Goal: Complete application form: Complete application form

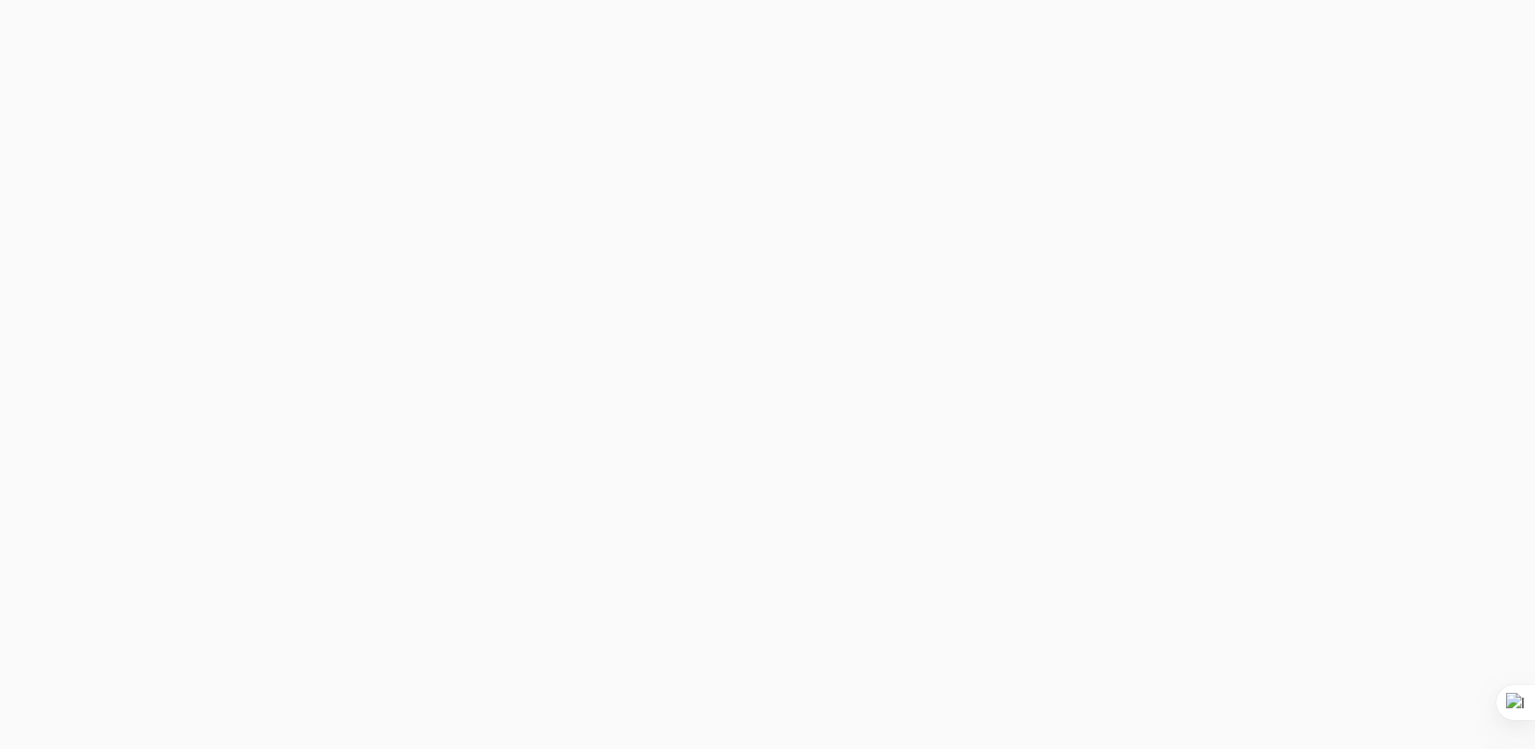
click at [280, 132] on div "[PERSON_NAME] Centre for Law Search here Practical Legal Training Our Practical…" at bounding box center [768, 71] width 1448 height 124
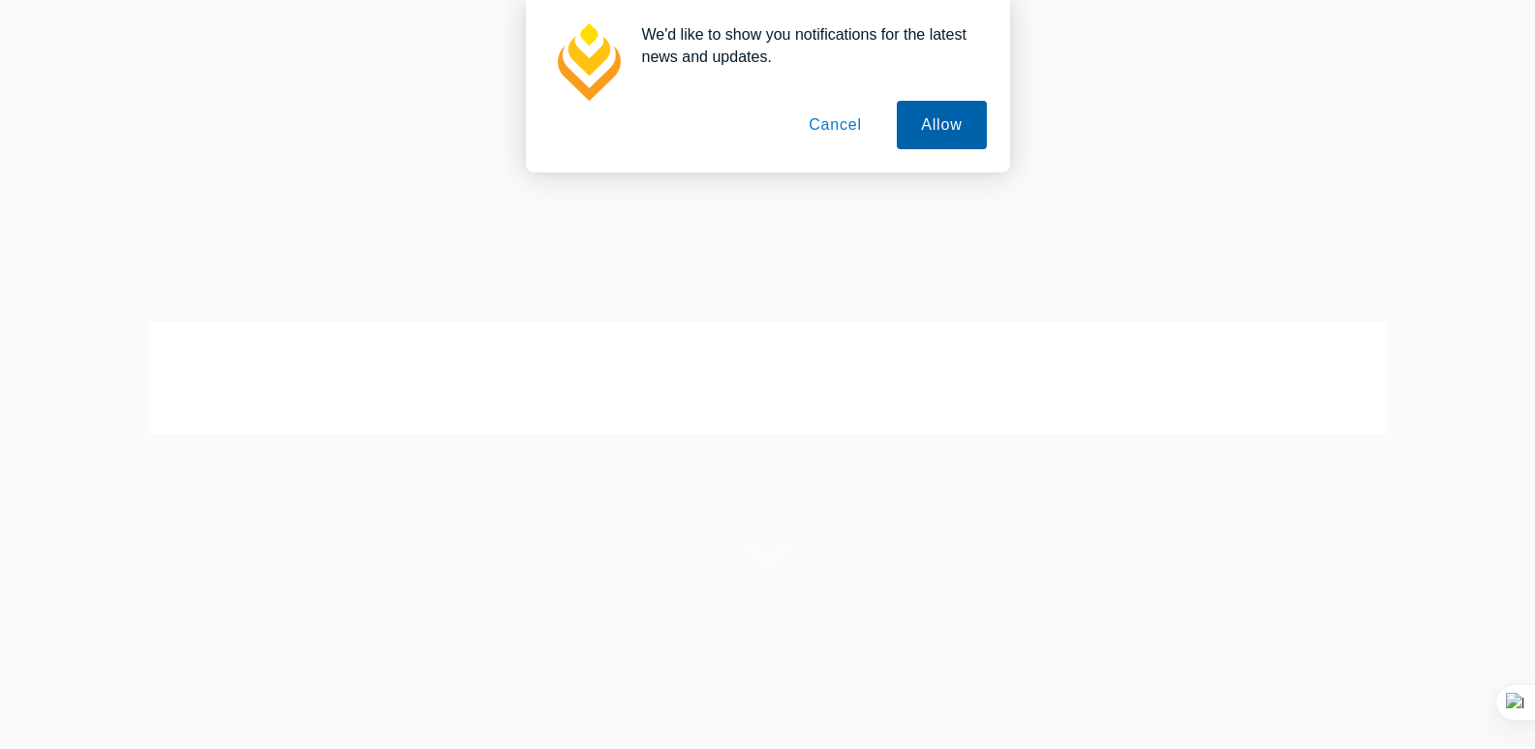
click at [936, 119] on button "Allow" at bounding box center [941, 125] width 89 height 48
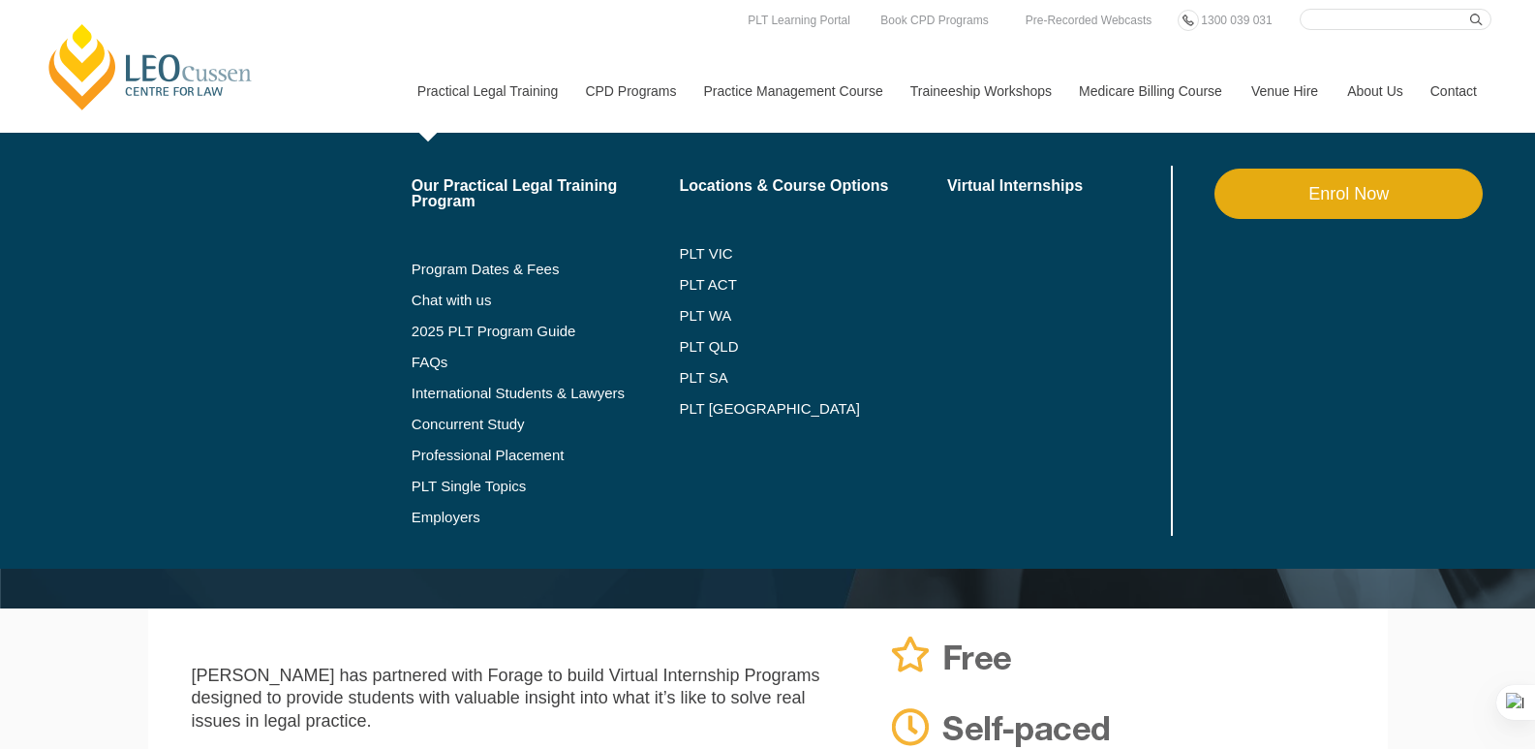
click at [1294, 197] on link "Enrol Now" at bounding box center [1349, 194] width 268 height 50
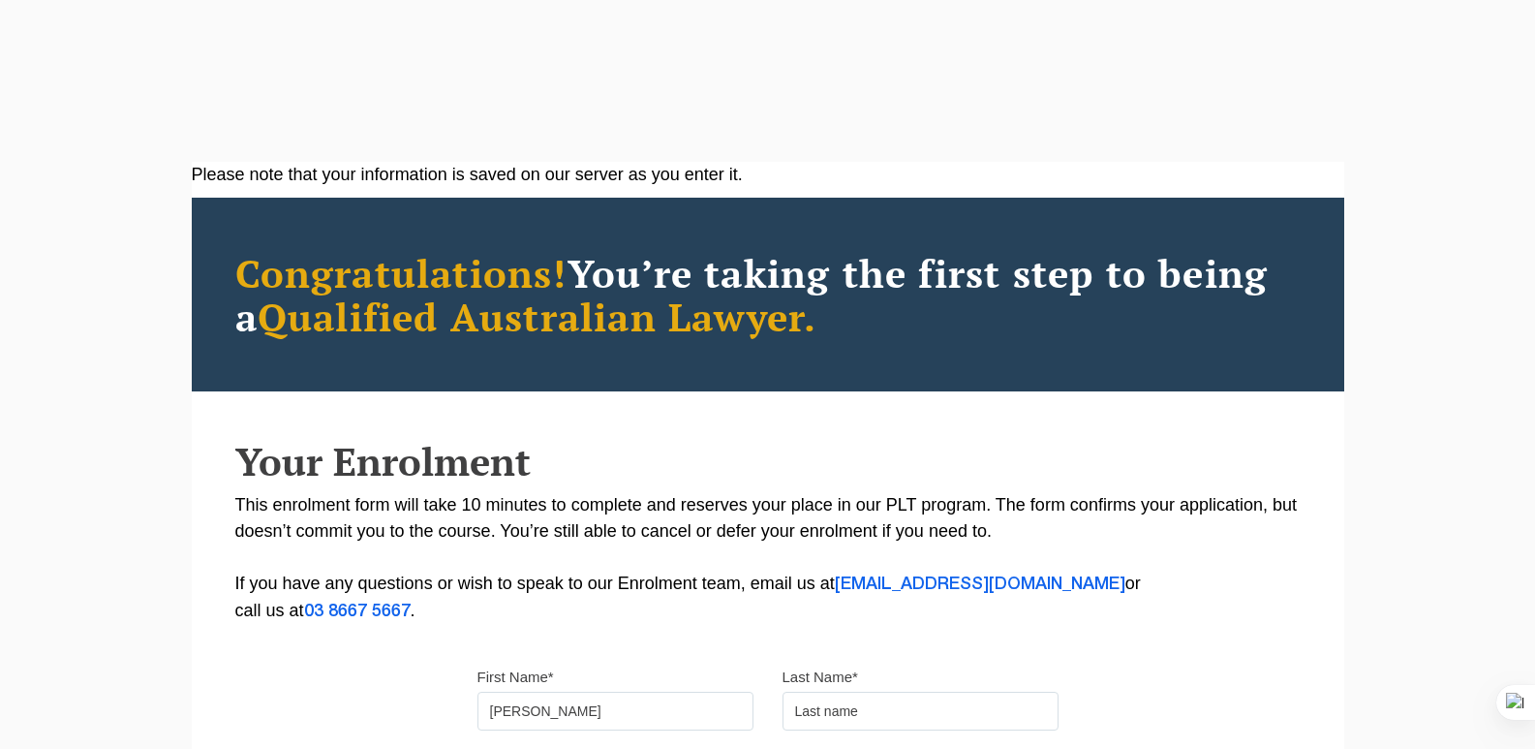
type input "Sajjad ali"
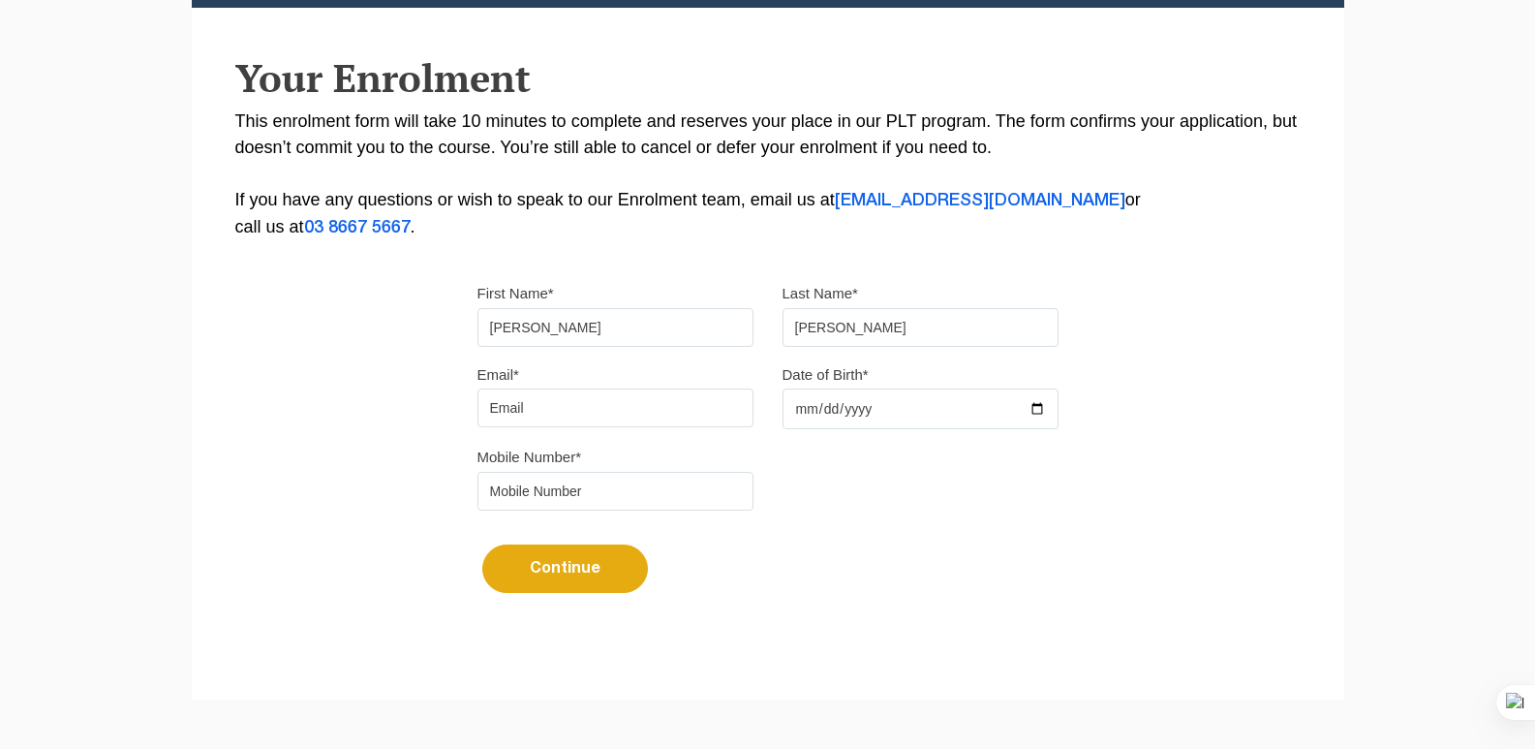
type input "[PERSON_NAME]"
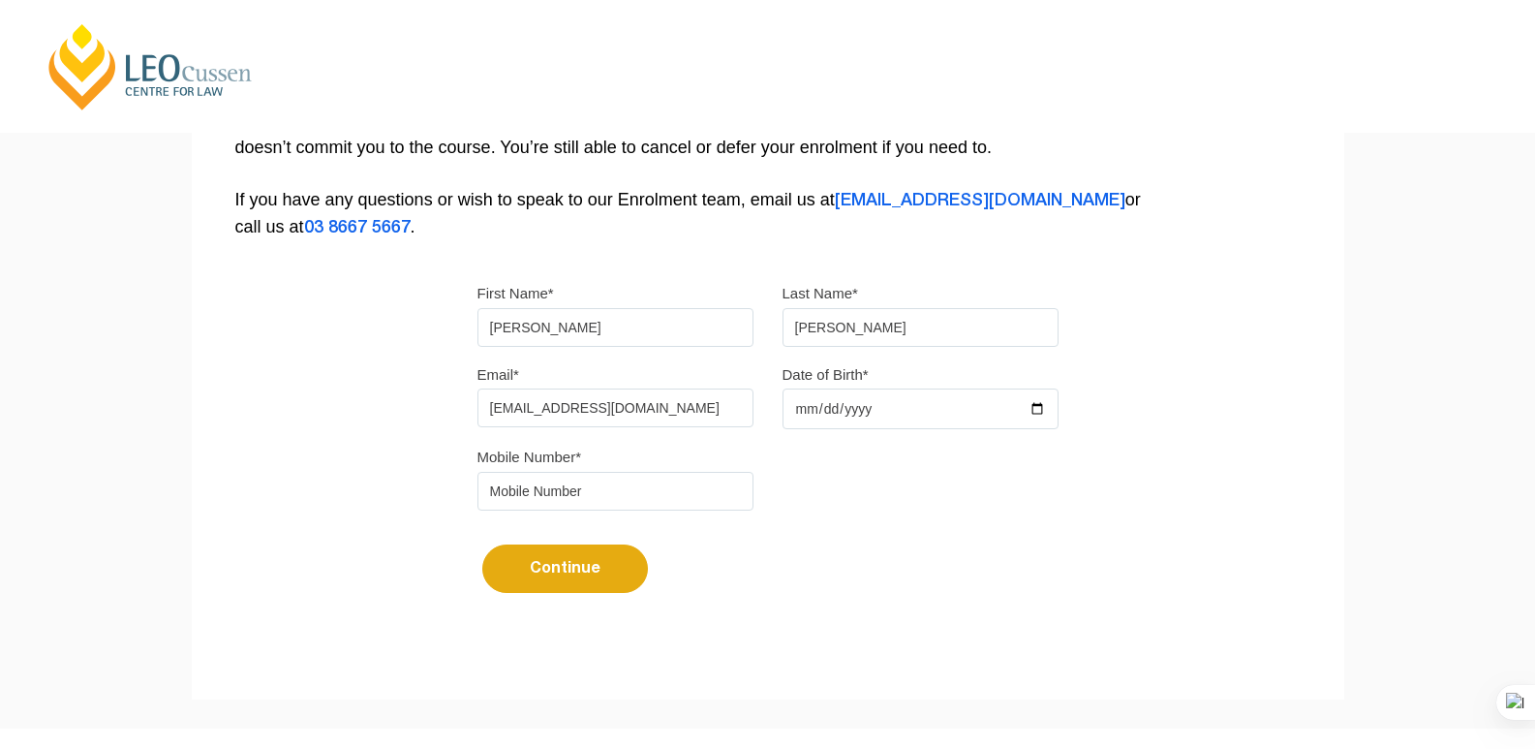
type input "[EMAIL_ADDRESS][DOMAIN_NAME]"
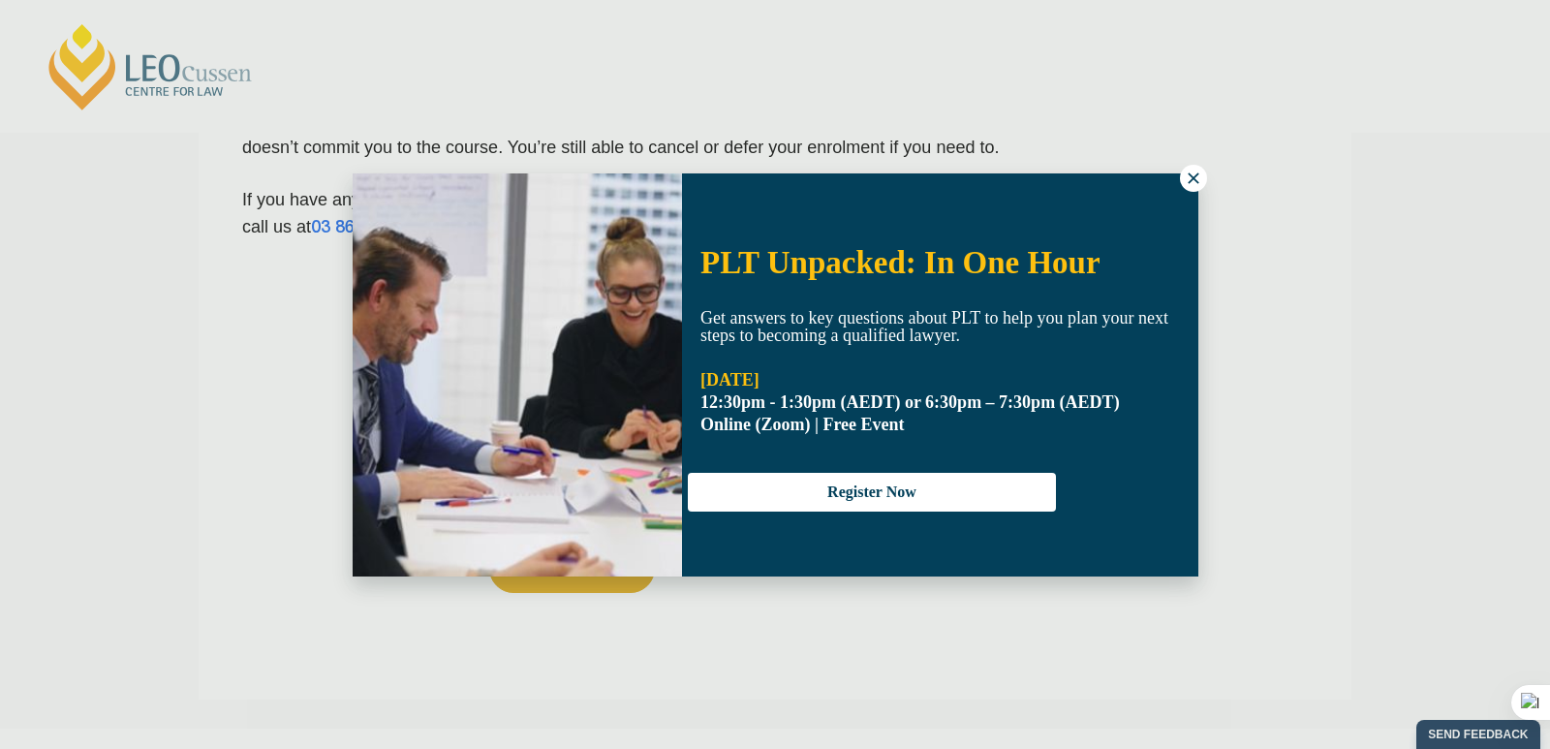
click at [1191, 175] on icon at bounding box center [1193, 177] width 11 height 11
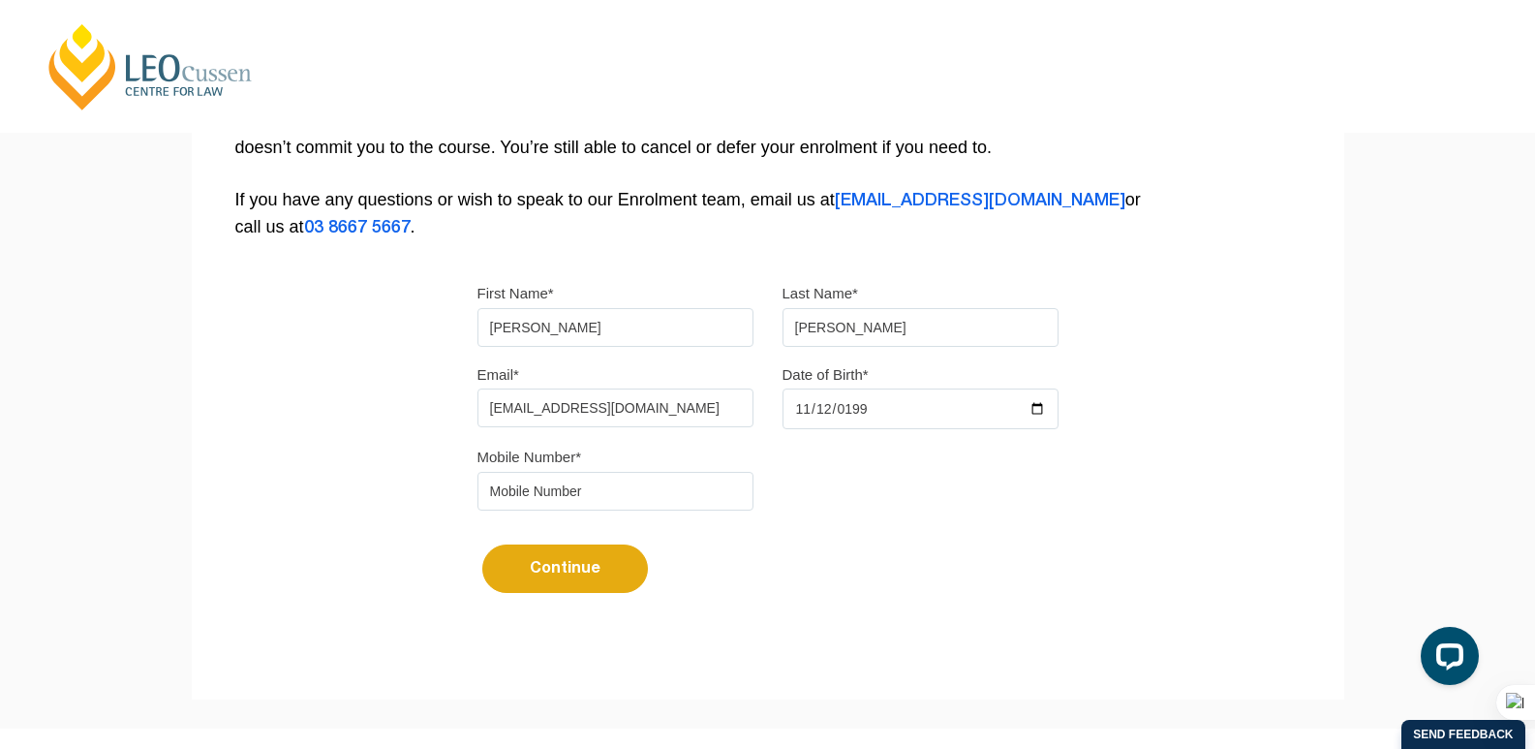
type input "1997-11-12"
click at [542, 488] on input "tel" at bounding box center [616, 491] width 276 height 39
type input "03000703626"
click at [482, 544] on button "Continue" at bounding box center [565, 568] width 166 height 48
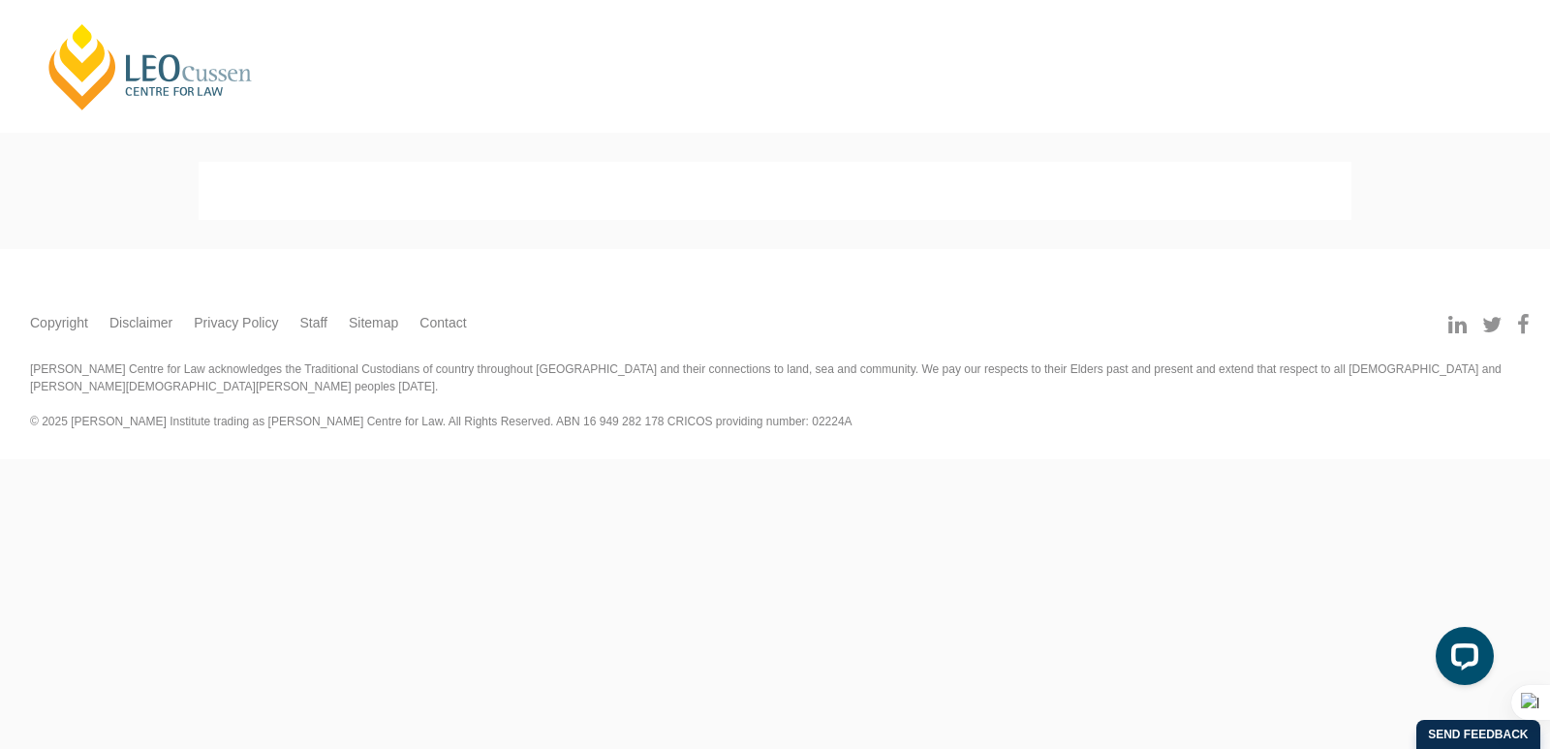
select select
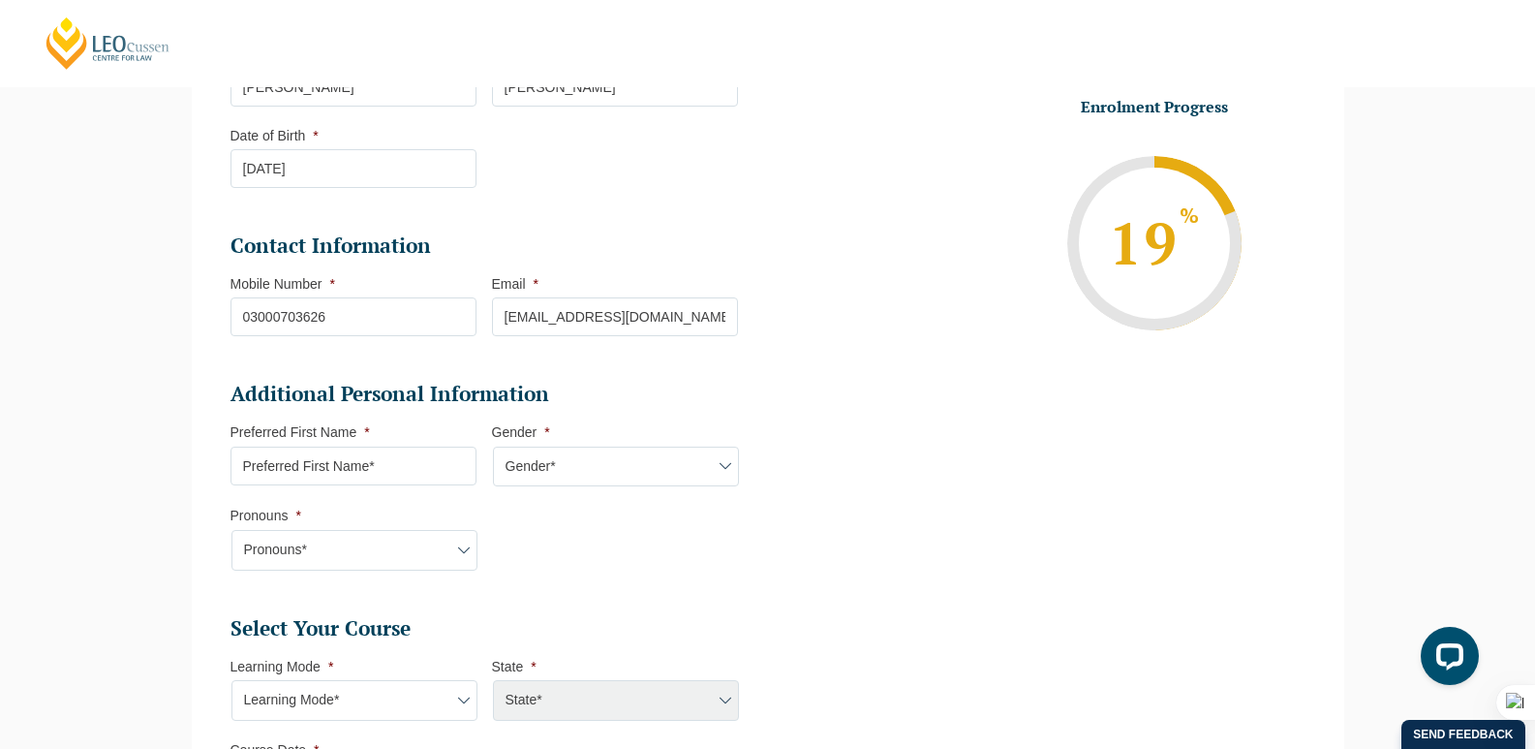
scroll to position [458, 0]
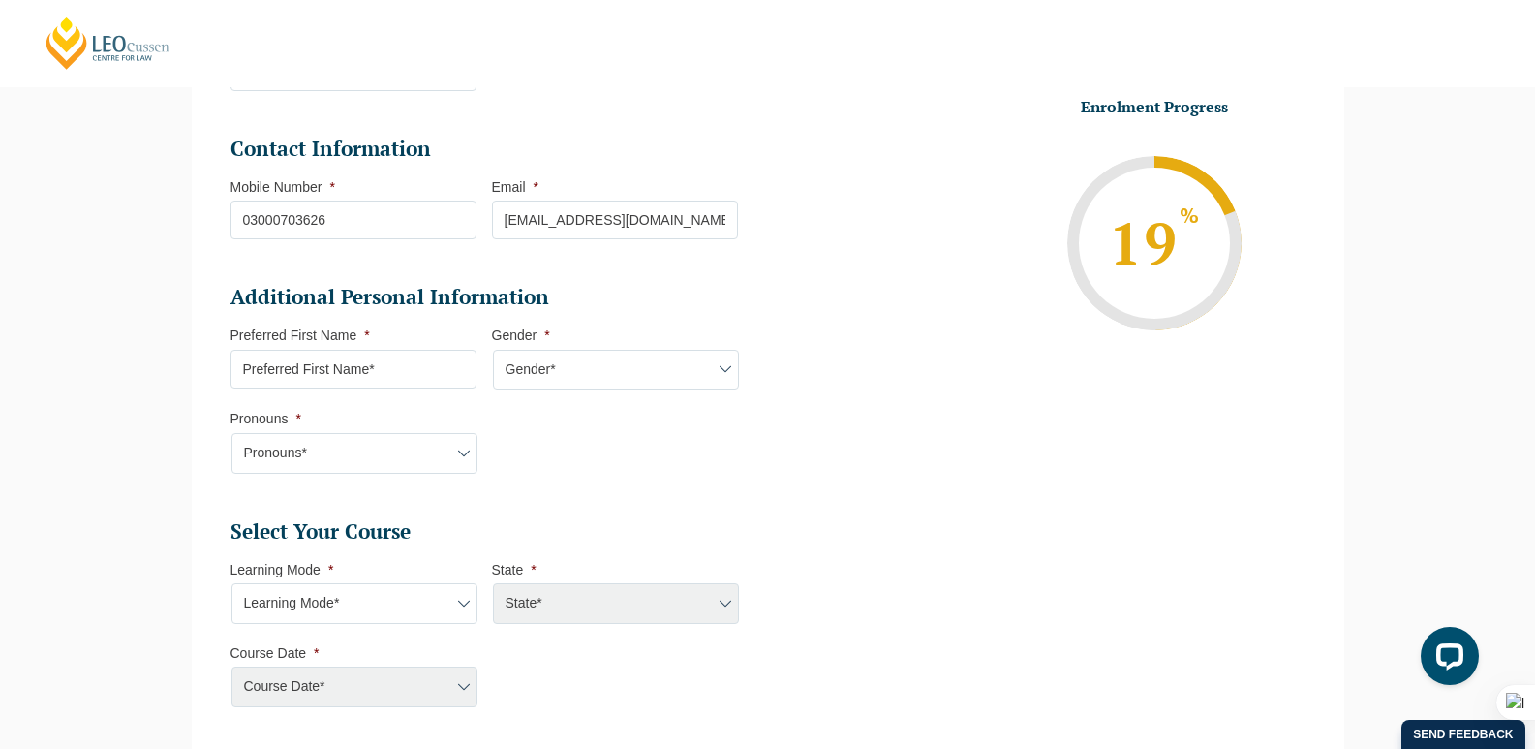
click at [362, 352] on input "Preferred First Name *" at bounding box center [354, 369] width 246 height 39
click at [365, 358] on input "Preferred First Name *" at bounding box center [354, 369] width 246 height 39
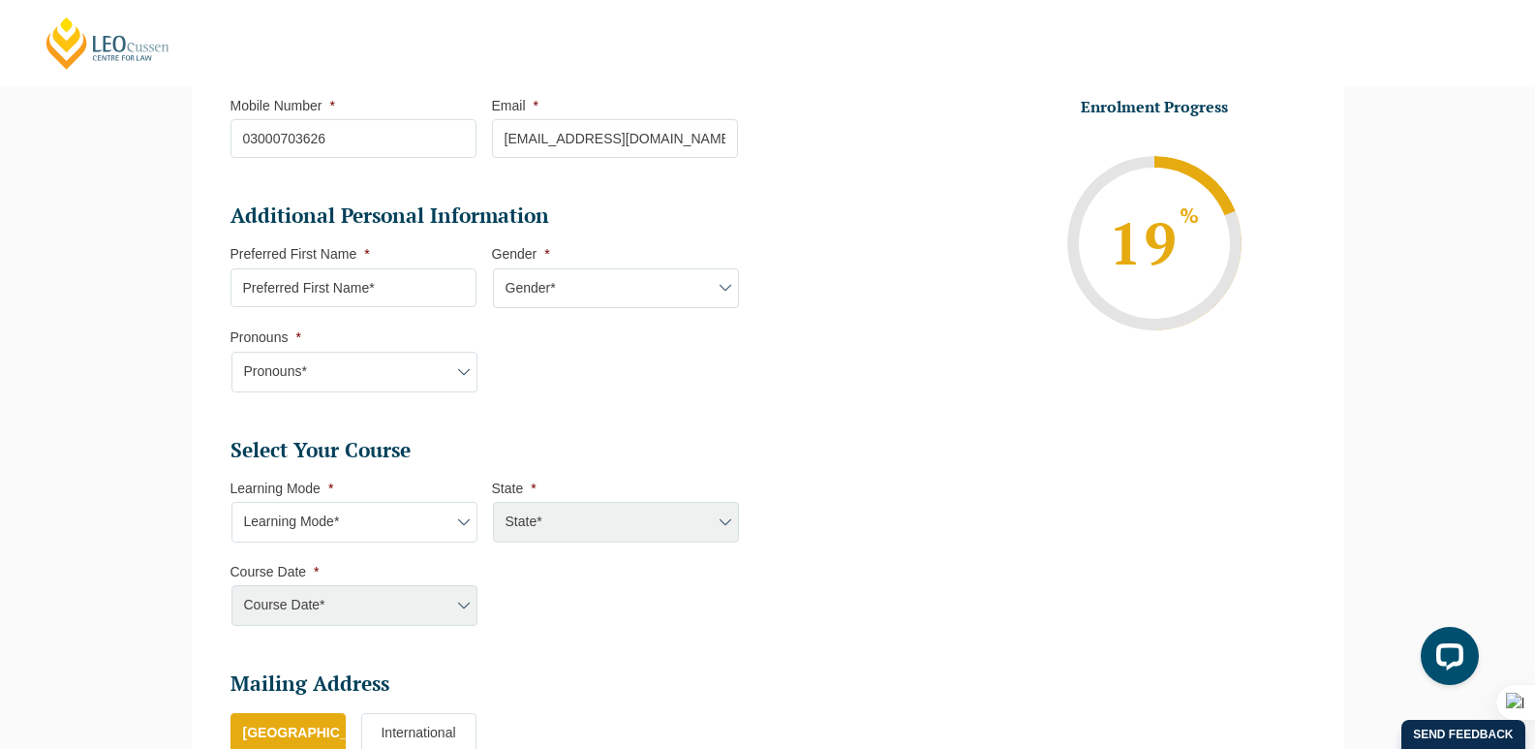
scroll to position [555, 0]
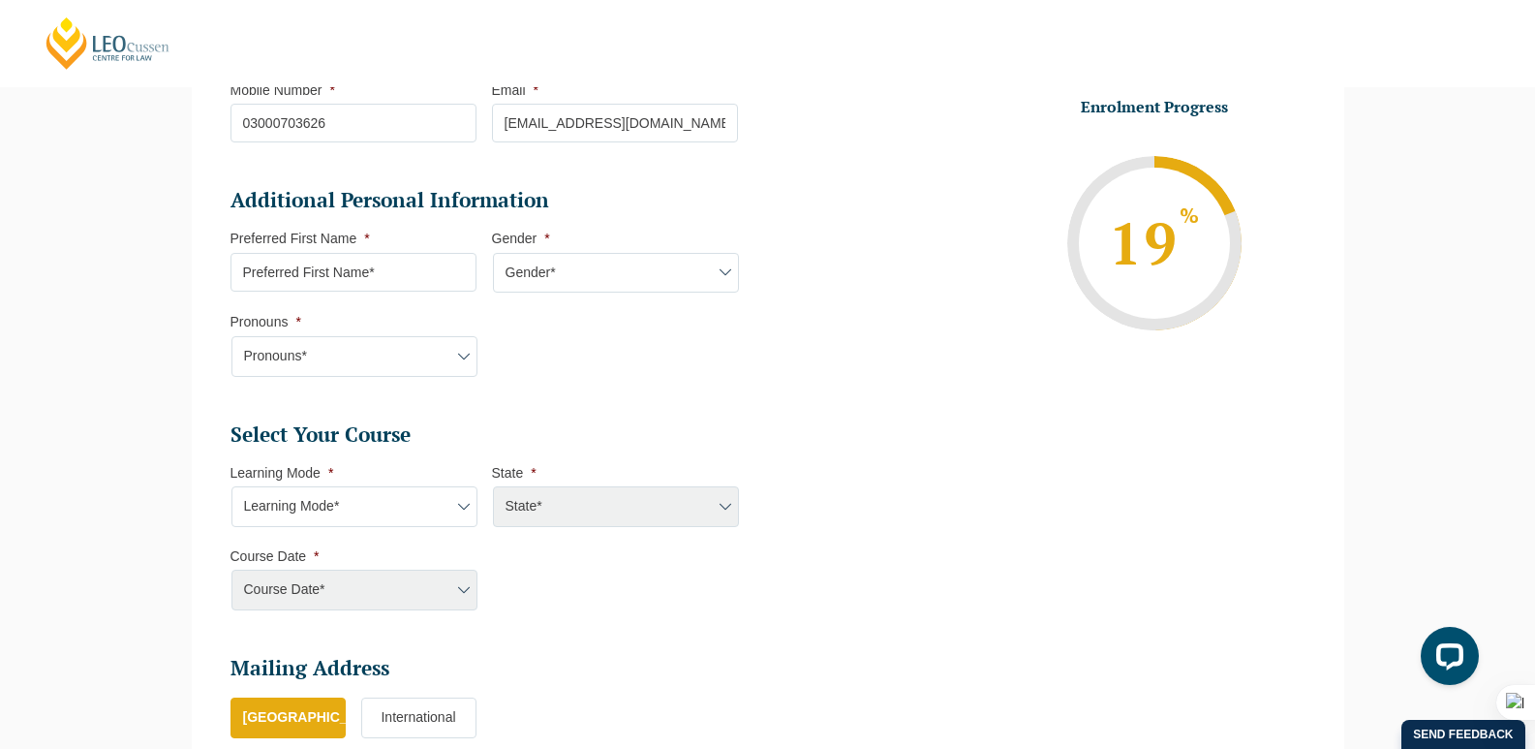
click at [323, 445] on h2 "Select Your Course" at bounding box center [485, 434] width 508 height 27
click at [323, 469] on label "Learning Mode *" at bounding box center [283, 472] width 104 height 15
click at [323, 486] on select "Learning Mode* Online Full Time Learning Online Part Time Learning Blended Full…" at bounding box center [355, 506] width 246 height 41
click at [325, 512] on select "Learning Mode* Online Full Time Learning Online Part Time Learning Blended Full…" at bounding box center [355, 506] width 246 height 41
select select "Online Part Time Learning"
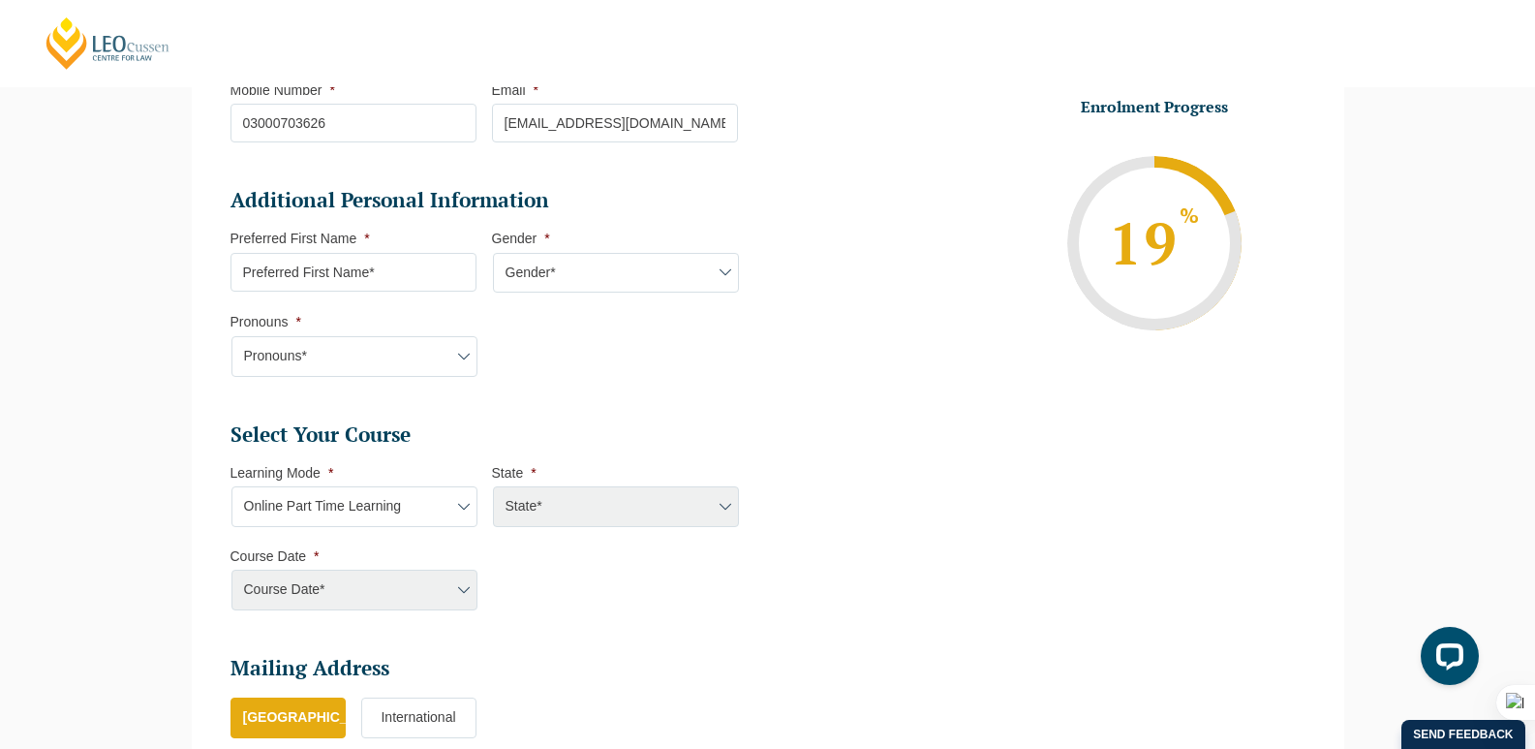
click at [232, 486] on select "Learning Mode* Online Full Time Learning Online Part Time Learning Blended Full…" at bounding box center [355, 506] width 246 height 41
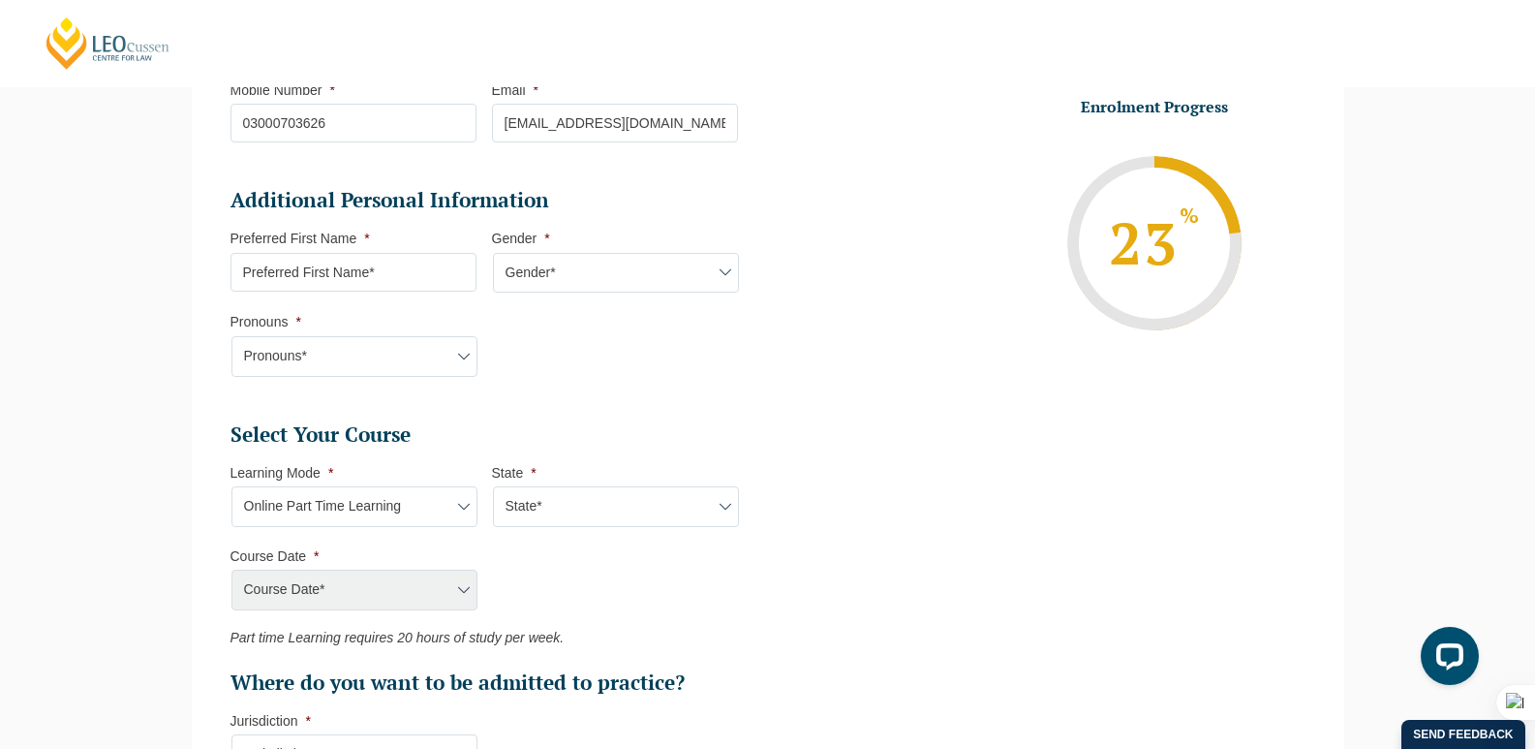
click at [552, 533] on ul "Select Your Course This field is hidden when viewing the form Only for Flinder …" at bounding box center [492, 558] width 523 height 275
click at [556, 517] on select "State* National (ACT/NSW, VIC, QLD, SA, WA)" at bounding box center [616, 506] width 246 height 41
select select "National ([GEOGRAPHIC_DATA]/[GEOGRAPHIC_DATA], [GEOGRAPHIC_DATA], [GEOGRAPHIC_D…"
click at [493, 486] on select "State* National (ACT/NSW, VIC, QLD, SA, WA)" at bounding box center [616, 506] width 246 height 41
click at [340, 580] on select "Course Date* January 2026 (27-Jan-2026 to 21-Aug-2026) March 2026 (30-Mar-2026 …" at bounding box center [355, 590] width 246 height 41
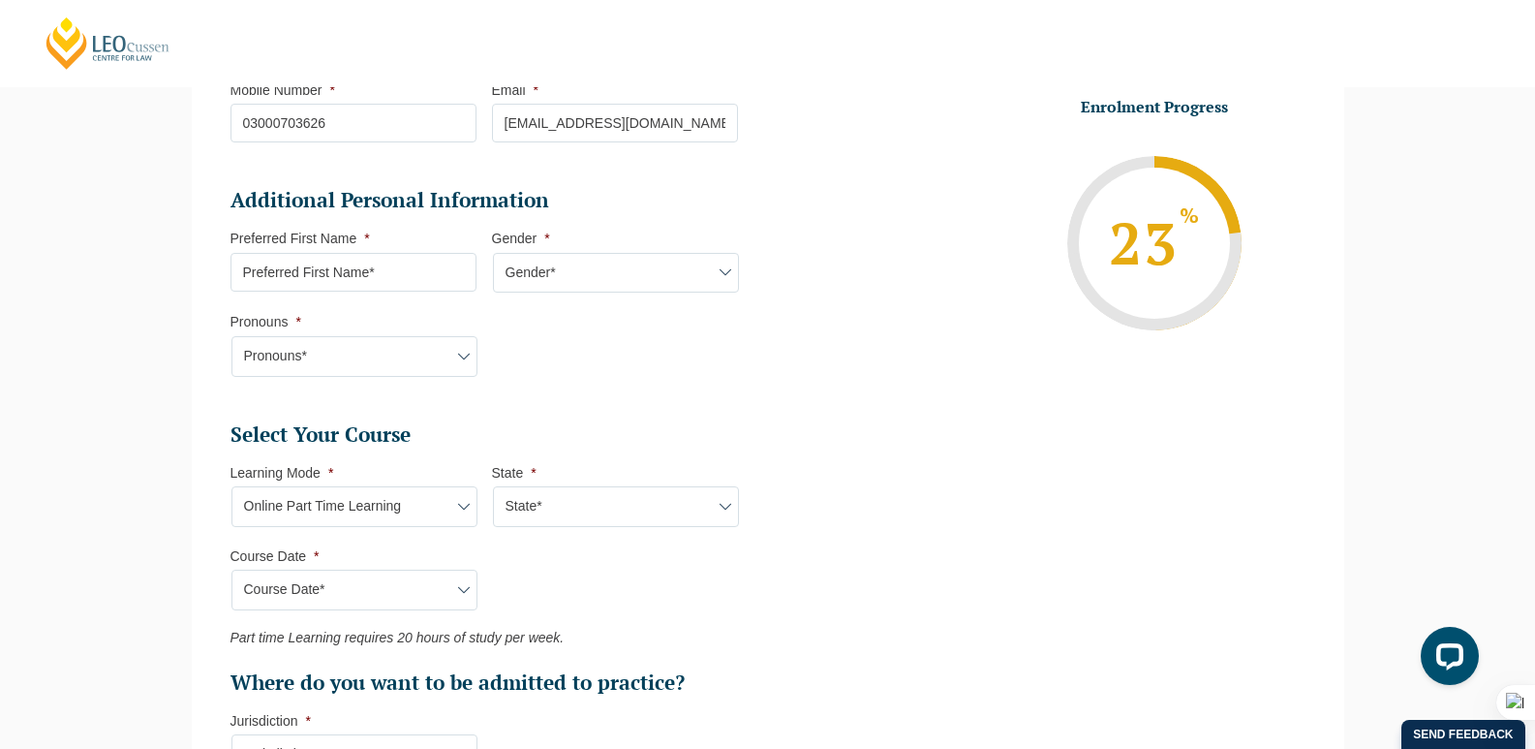
select select "[DATE] ([DATE] to [DATE])"
click at [232, 570] on select "Course Date* January 2026 (27-Jan-2026 to 21-Aug-2026) March 2026 (30-Mar-2026 …" at bounding box center [355, 590] width 246 height 41
type input "Intake [DATE] PT"
type input "Practical Legal Training (NAT)"
select select "NAT PLT (JAN) 2026 Part Time Online"
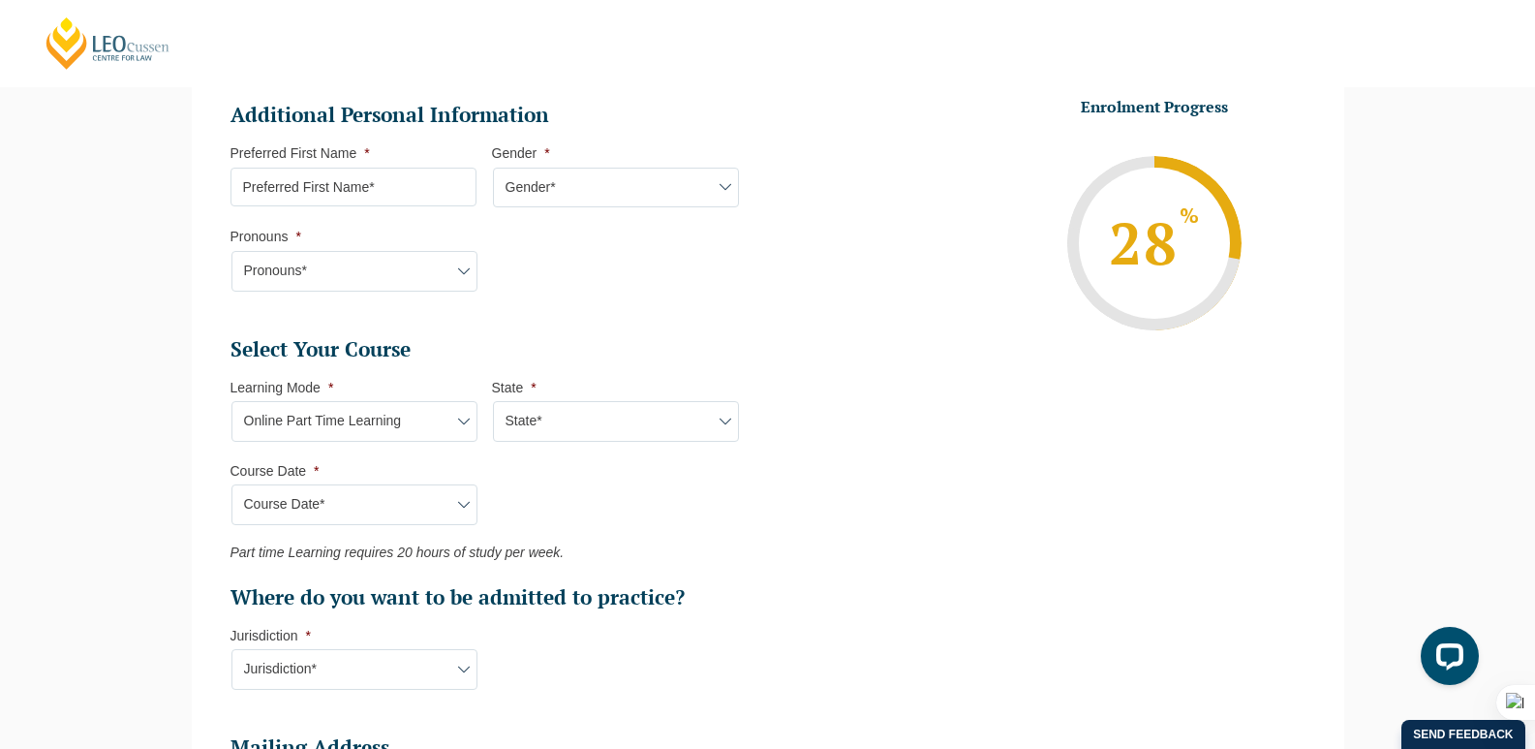
scroll to position [749, 0]
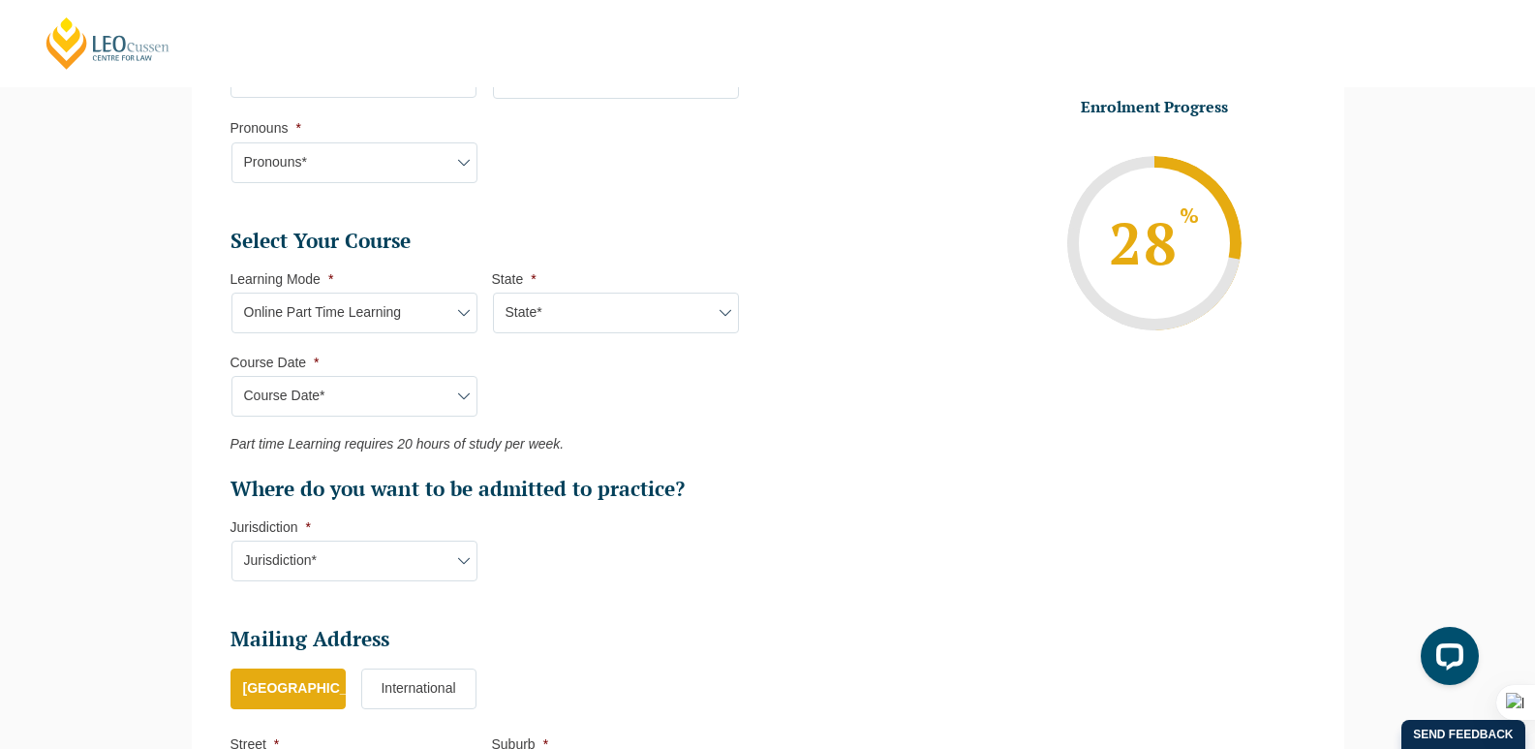
click at [298, 567] on select "Jurisdiction* VIC ACT/NSW SA WA QLD" at bounding box center [355, 561] width 246 height 41
select select "VIC"
click at [232, 541] on select "Jurisdiction* VIC ACT/NSW SA WA QLD" at bounding box center [355, 561] width 246 height 41
click at [292, 705] on label "[GEOGRAPHIC_DATA]" at bounding box center [288, 688] width 115 height 41
click at [0, 0] on input "[GEOGRAPHIC_DATA]" at bounding box center [0, 0] width 0 height 0
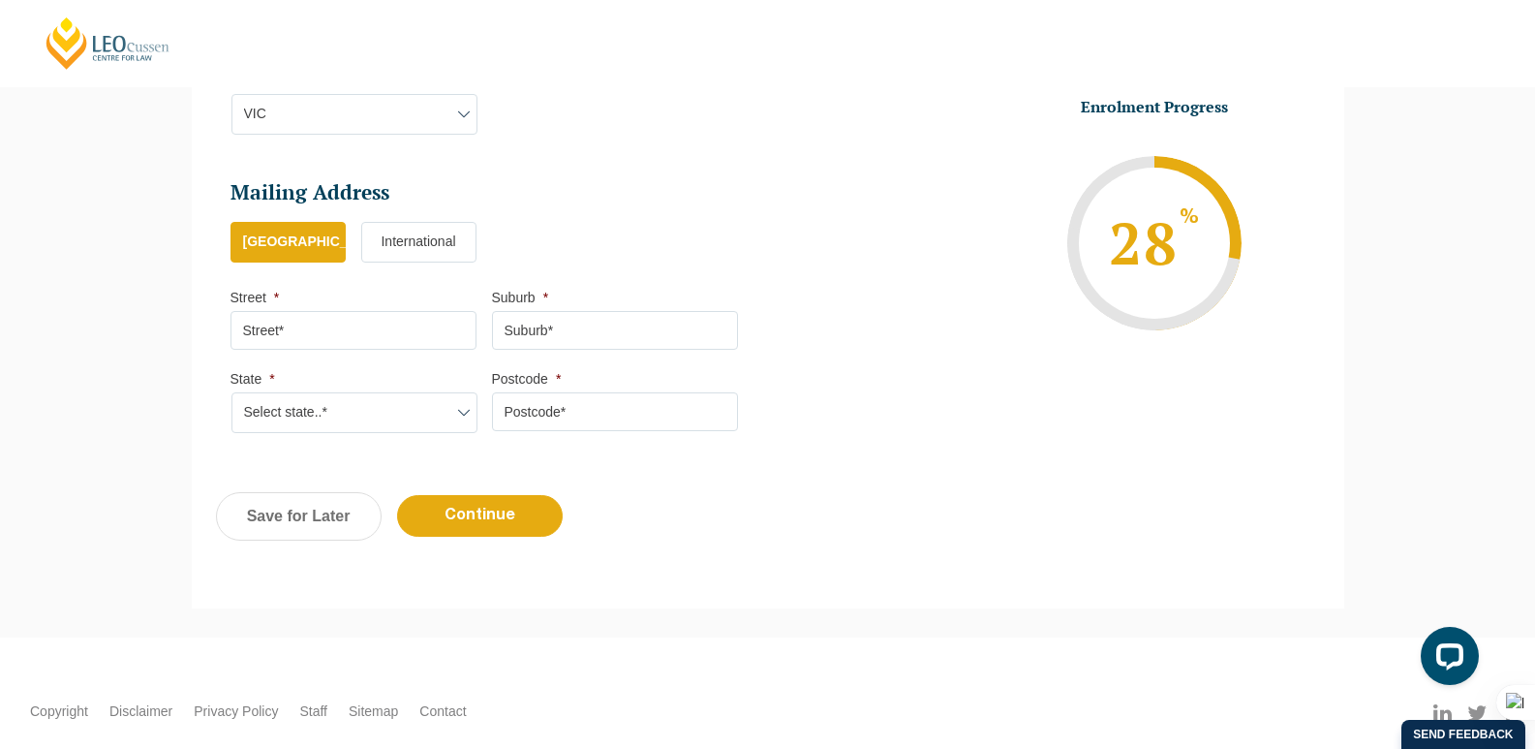
scroll to position [1277, 0]
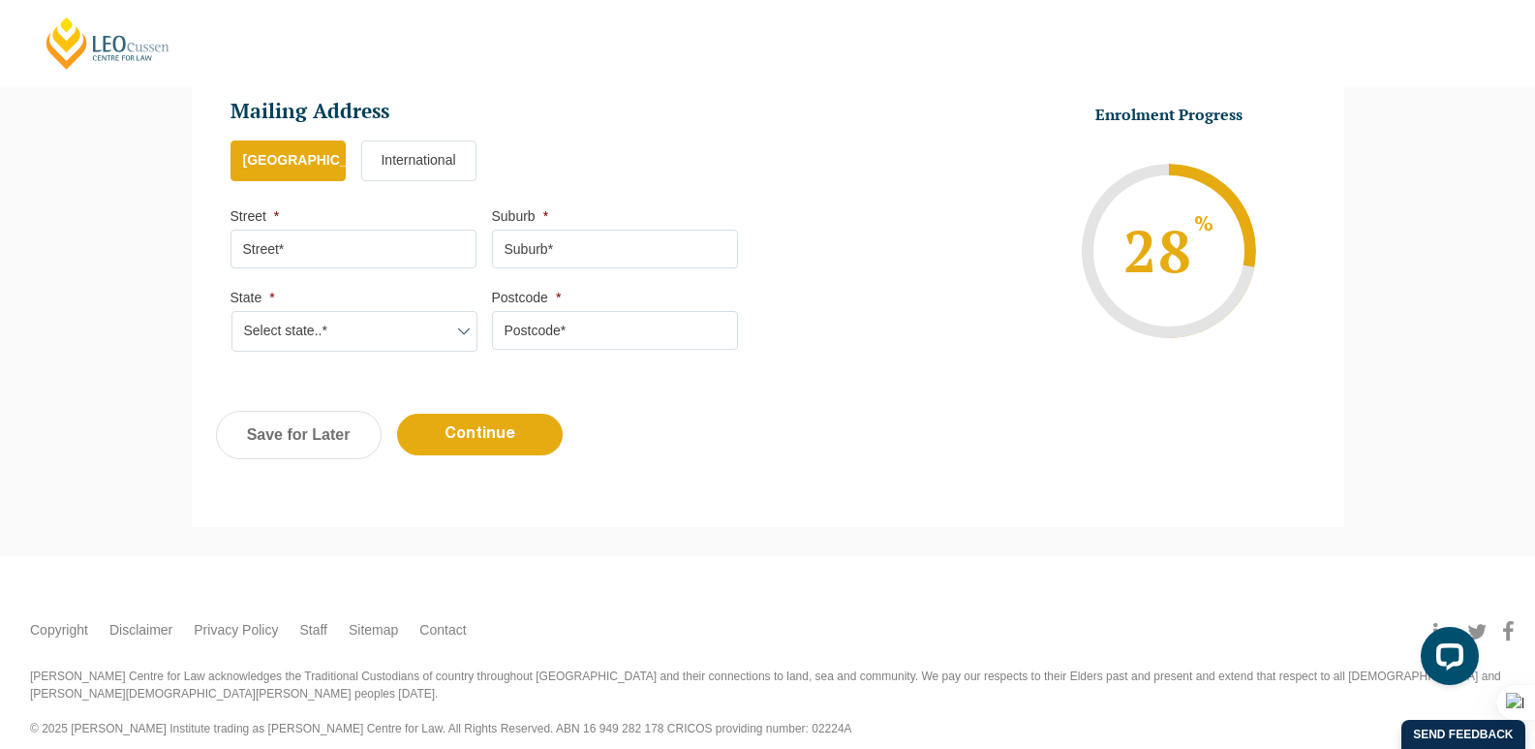
click at [340, 258] on input "Street *" at bounding box center [354, 249] width 246 height 39
click at [460, 149] on label "International" at bounding box center [418, 160] width 115 height 41
click at [0, 0] on input "International" at bounding box center [0, 0] width 0 height 0
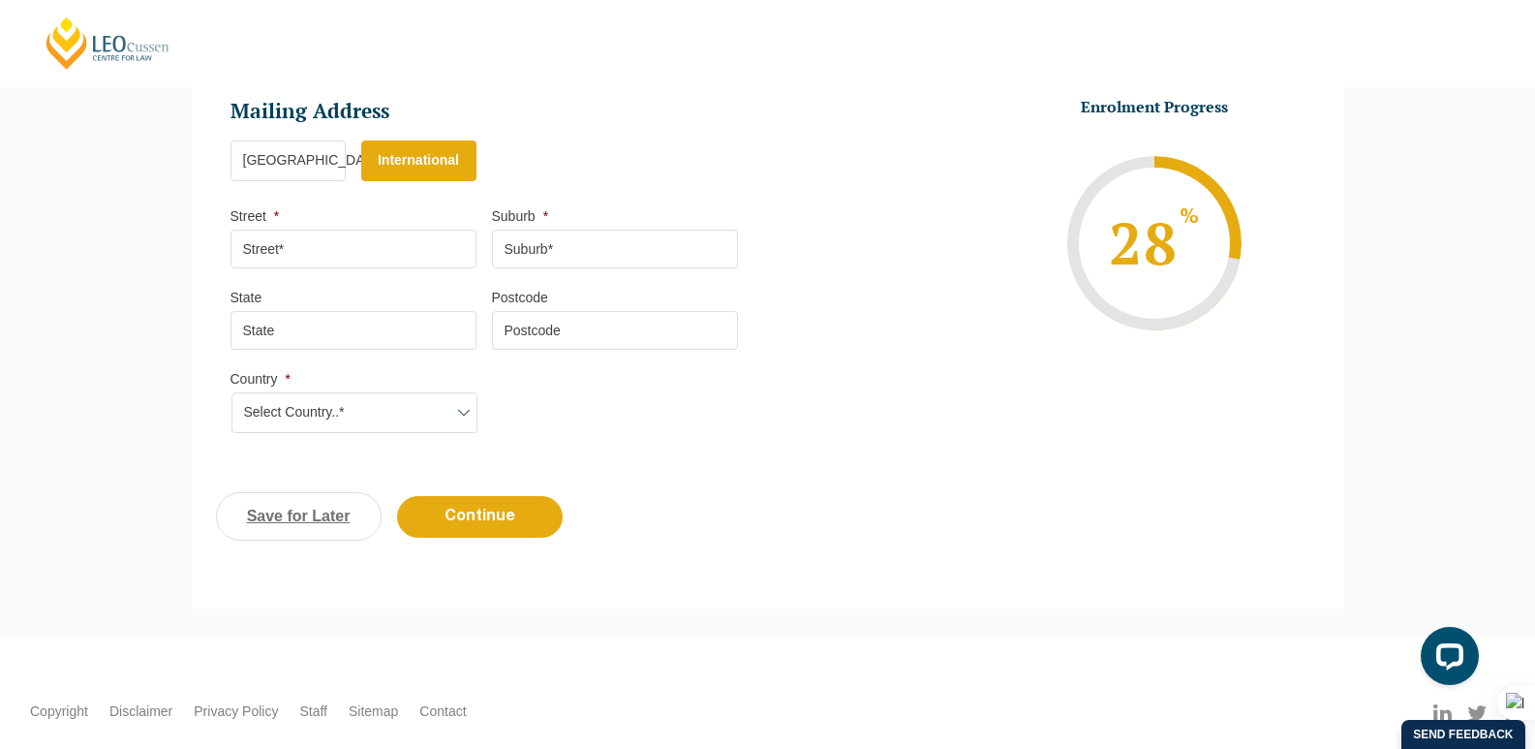
click at [317, 518] on link "Save for Later" at bounding box center [299, 516] width 166 height 48
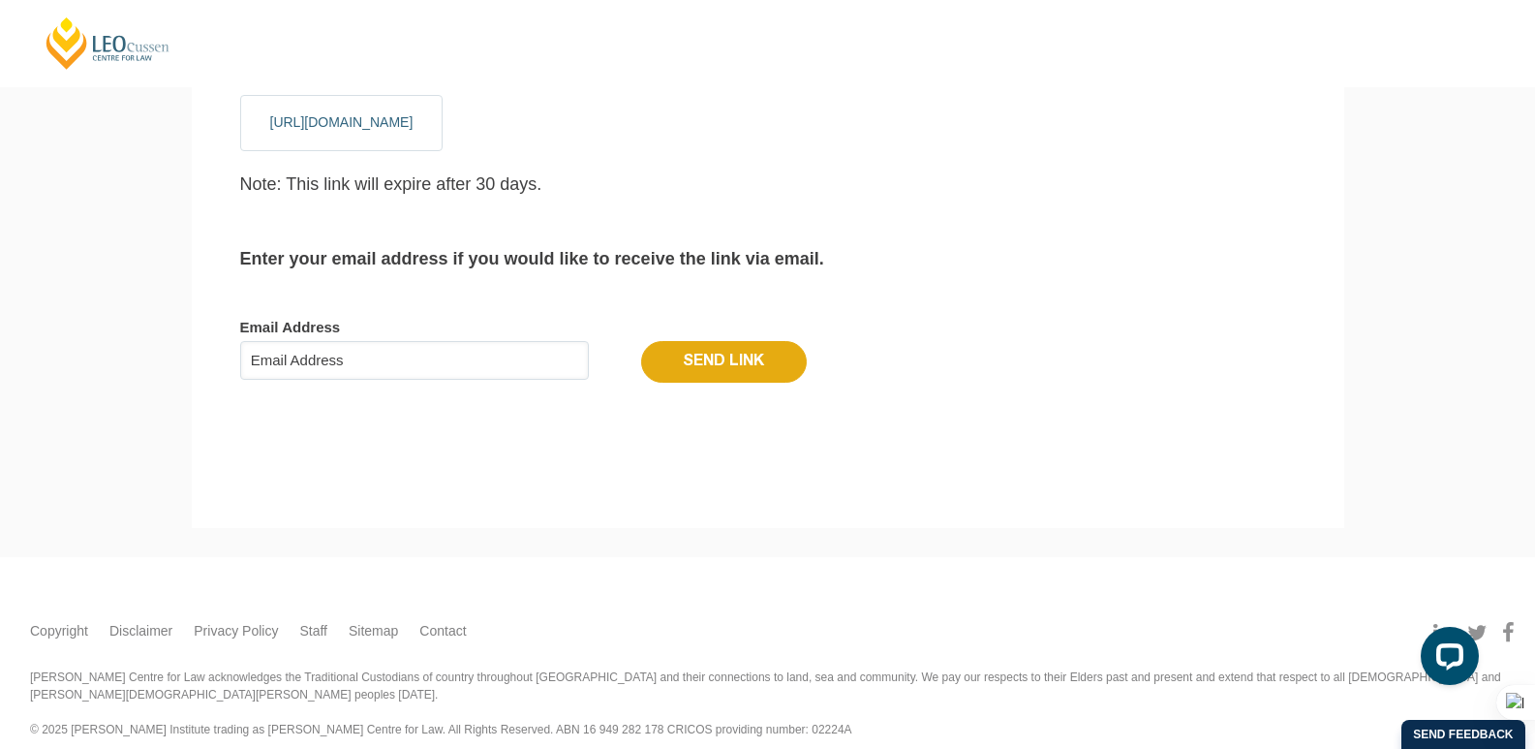
scroll to position [146, 0]
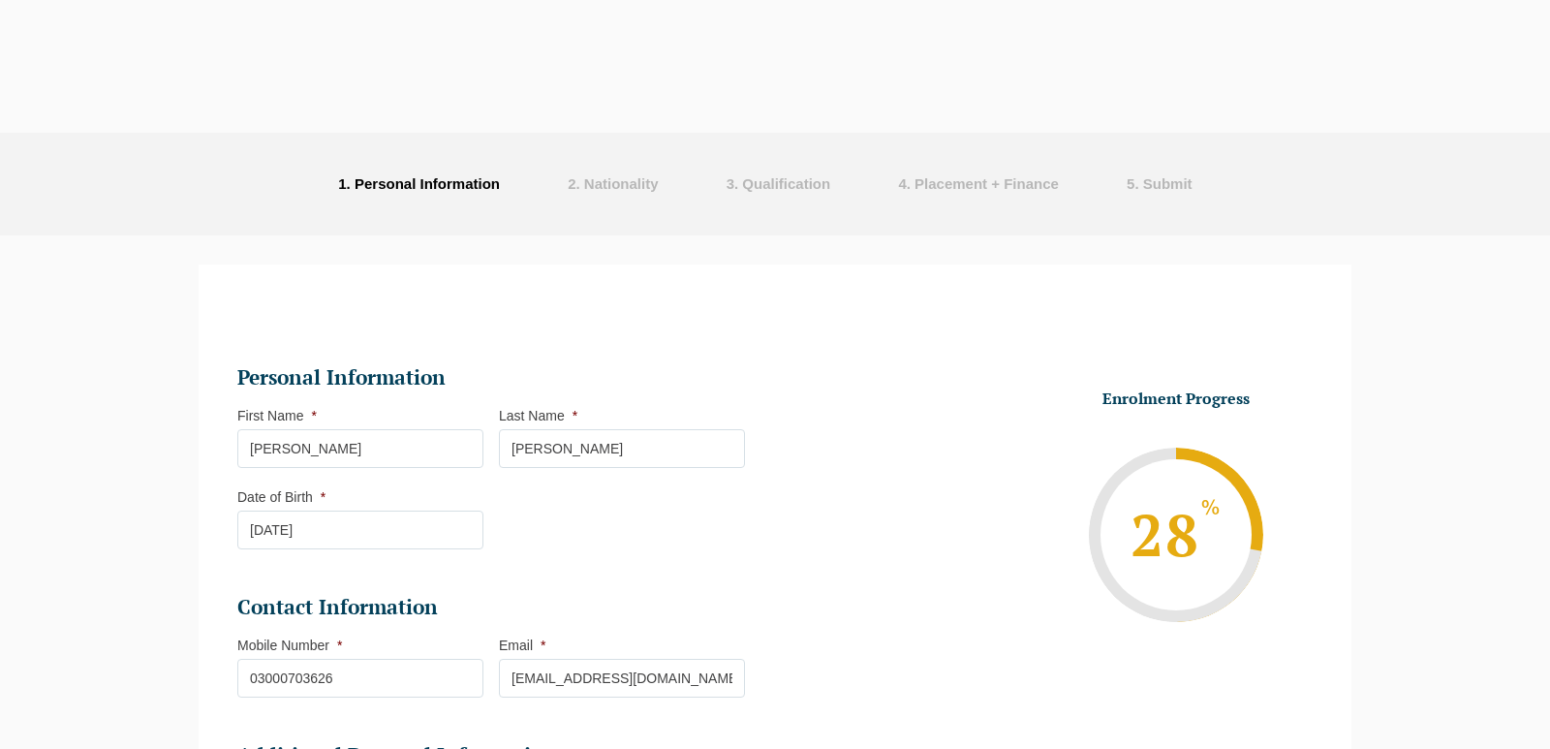
select select "Online Part Time Learning"
select select "National ([GEOGRAPHIC_DATA]/[GEOGRAPHIC_DATA], [GEOGRAPHIC_DATA], [GEOGRAPHIC_D…"
select select
select select "[DATE] ([DATE] to [DATE])"
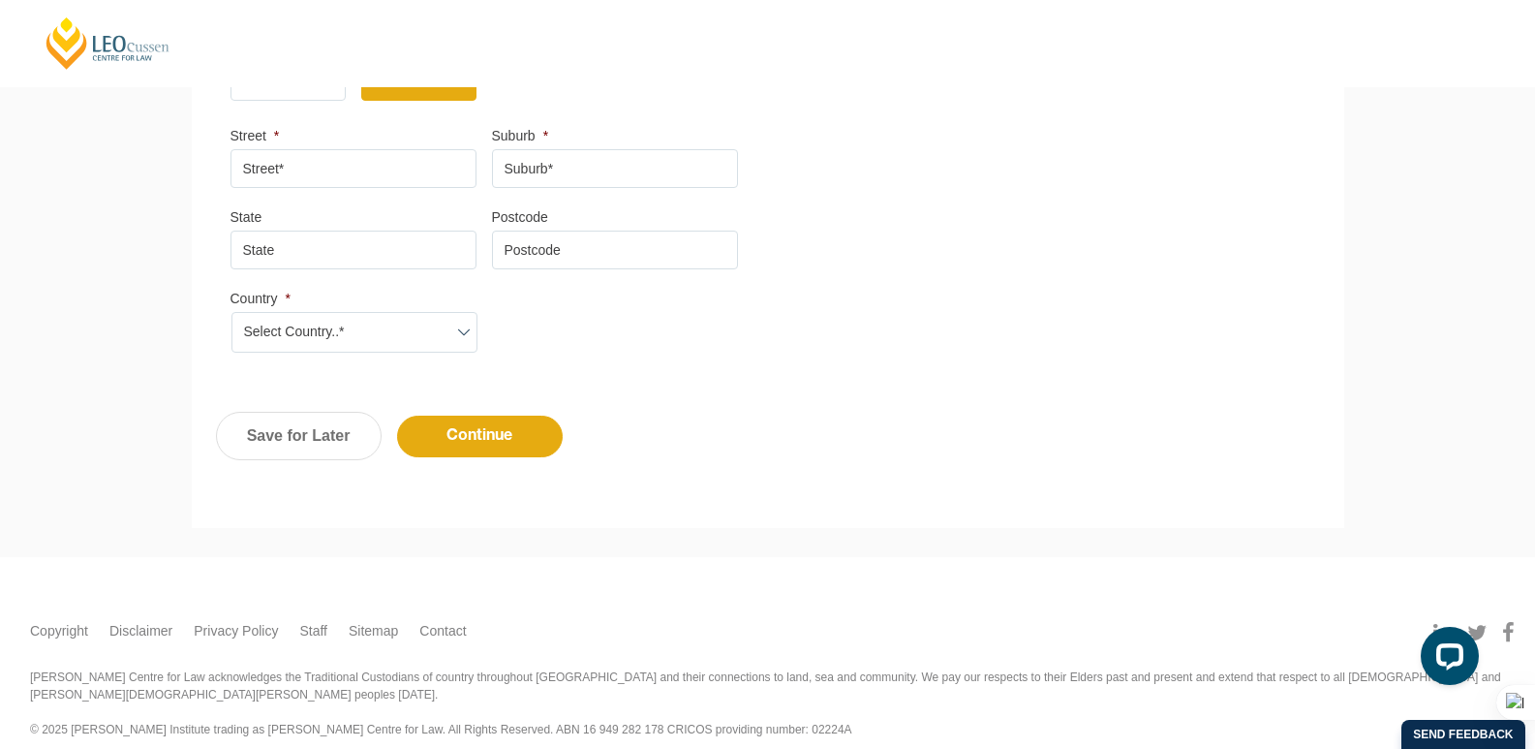
scroll to position [1358, 0]
click at [485, 431] on input "Continue" at bounding box center [480, 436] width 166 height 42
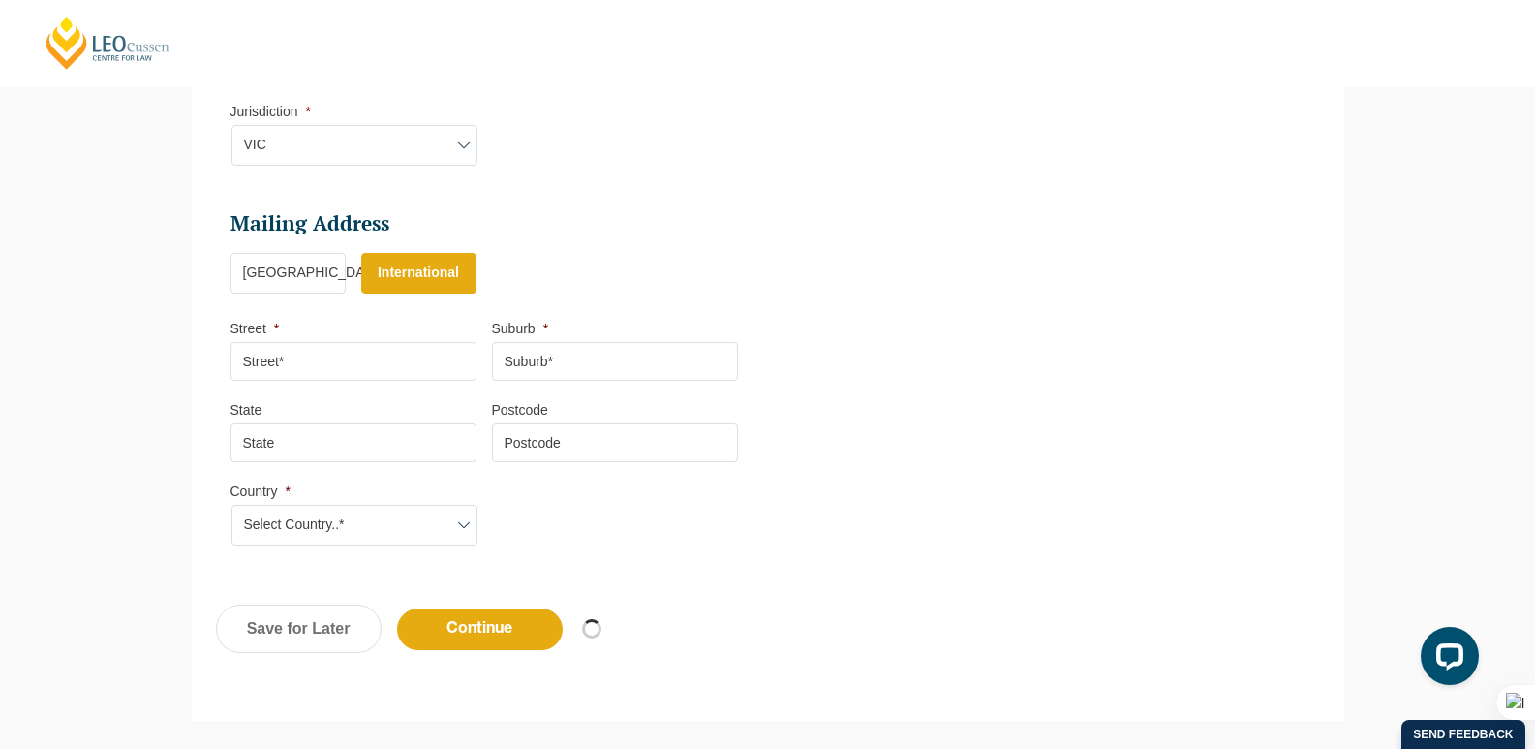
select select "Online Part Time Learning"
select select "National ([GEOGRAPHIC_DATA]/[GEOGRAPHIC_DATA], [GEOGRAPHIC_DATA], [GEOGRAPHIC_D…"
select select
select select "[DATE] ([DATE] to [DATE])"
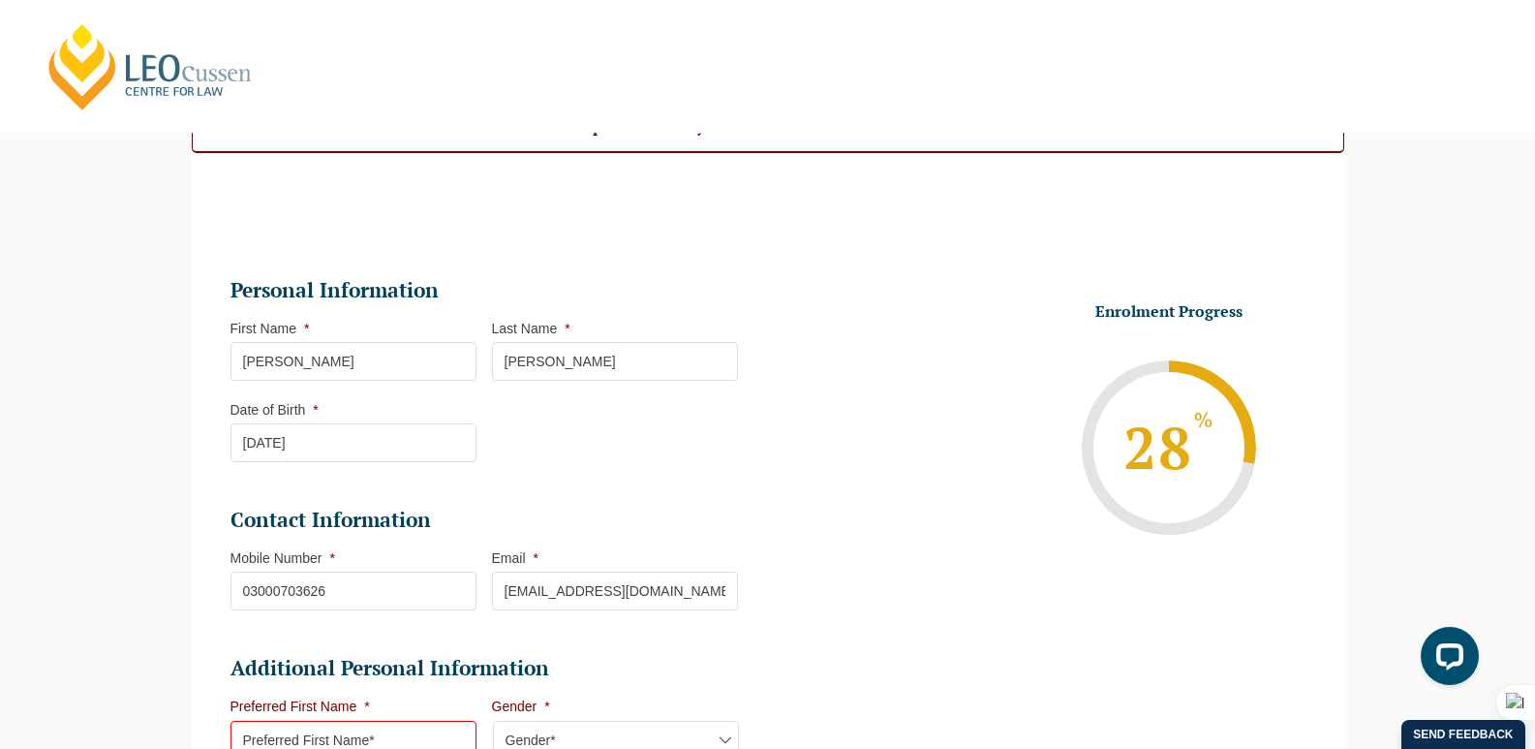
scroll to position [370, 0]
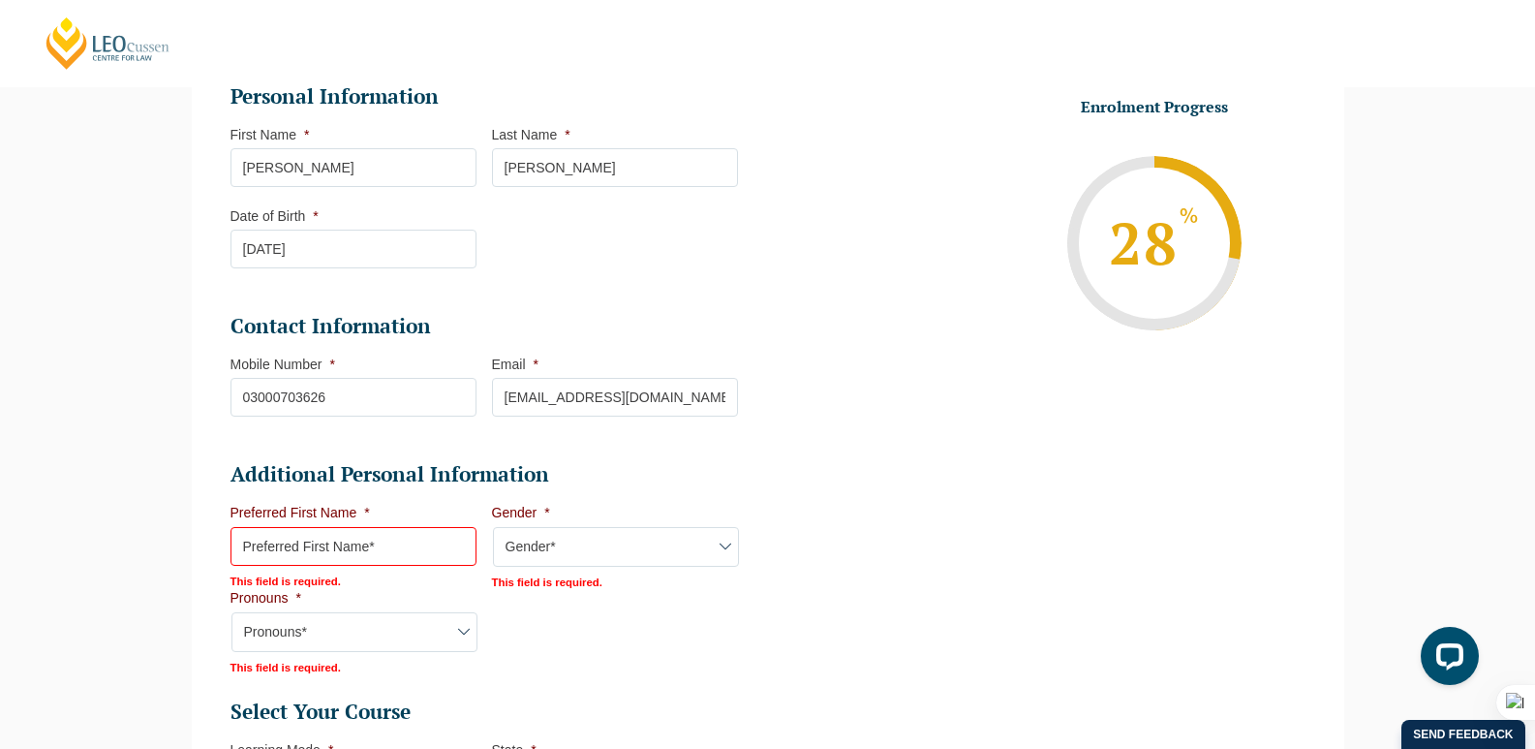
click at [380, 551] on input "Preferred First Name *" at bounding box center [354, 546] width 246 height 39
type input "Sajjad"
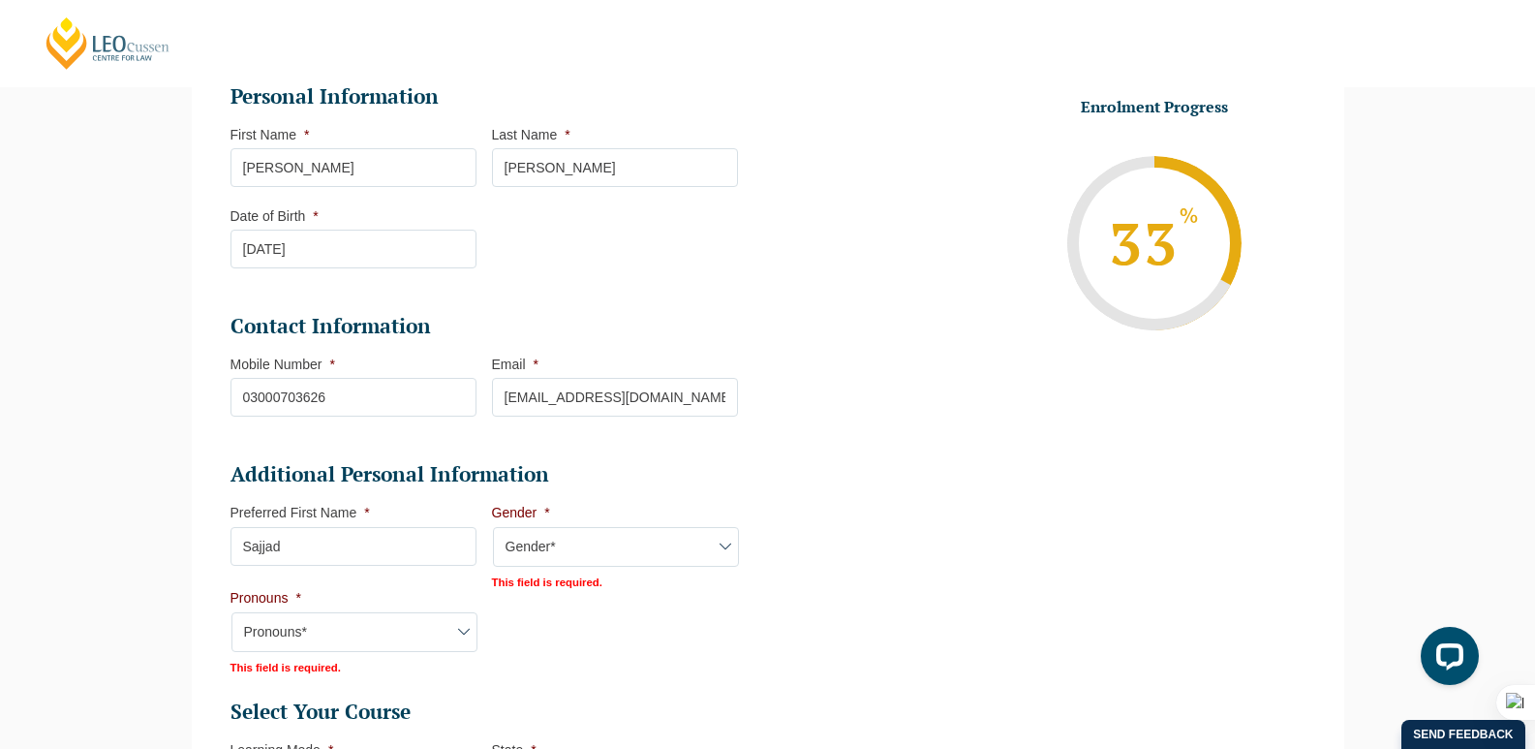
select select "[DEMOGRAPHIC_DATA]"
click at [370, 611] on select "Pronouns* She/Her/Hers He/Him/His They/Them/Theirs Other Prefer not to disclose" at bounding box center [355, 630] width 246 height 41
select select "He/Him/His"
click at [232, 610] on select "Pronouns* She/Her/Hers He/Him/His They/Them/Theirs Other Prefer not to disclose" at bounding box center [355, 630] width 246 height 41
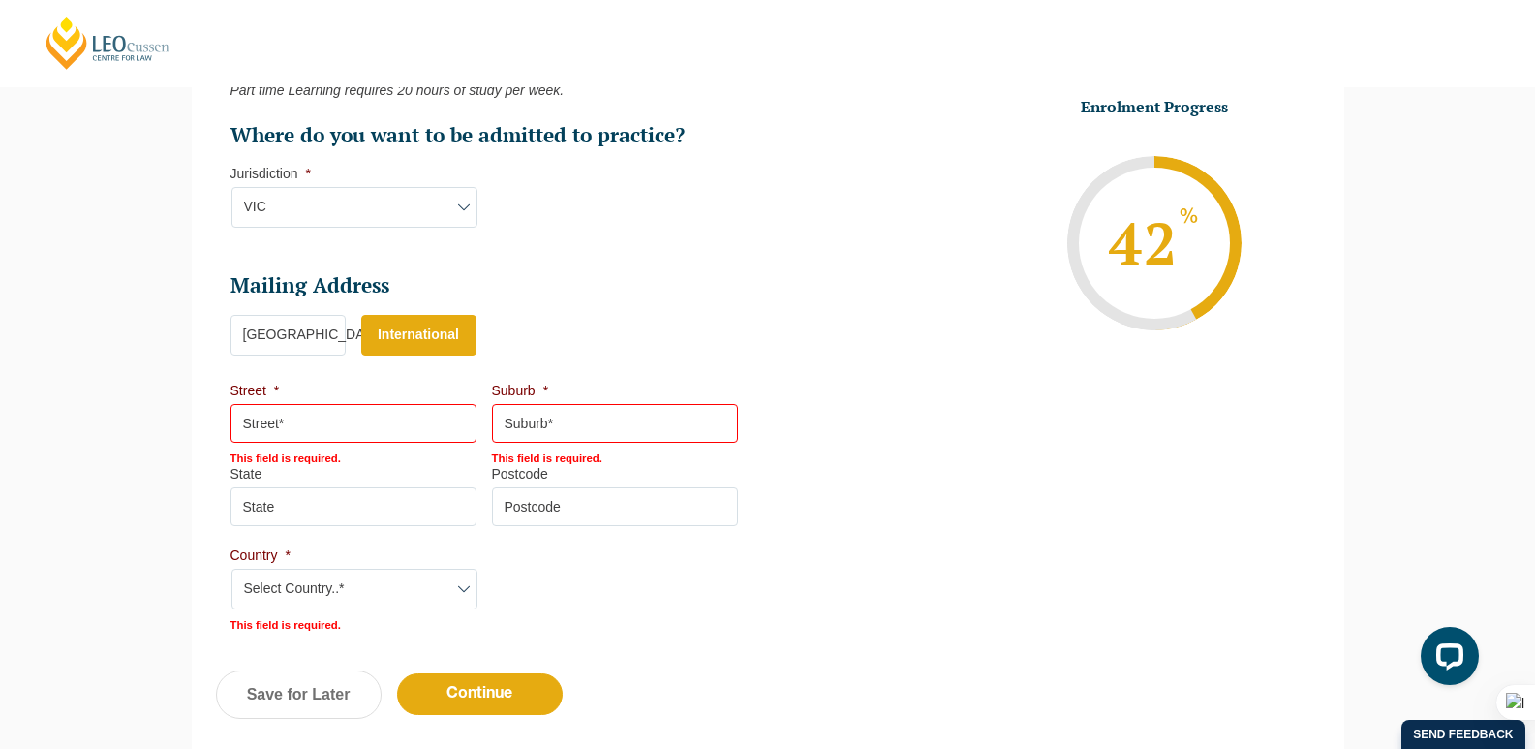
scroll to position [1339, 0]
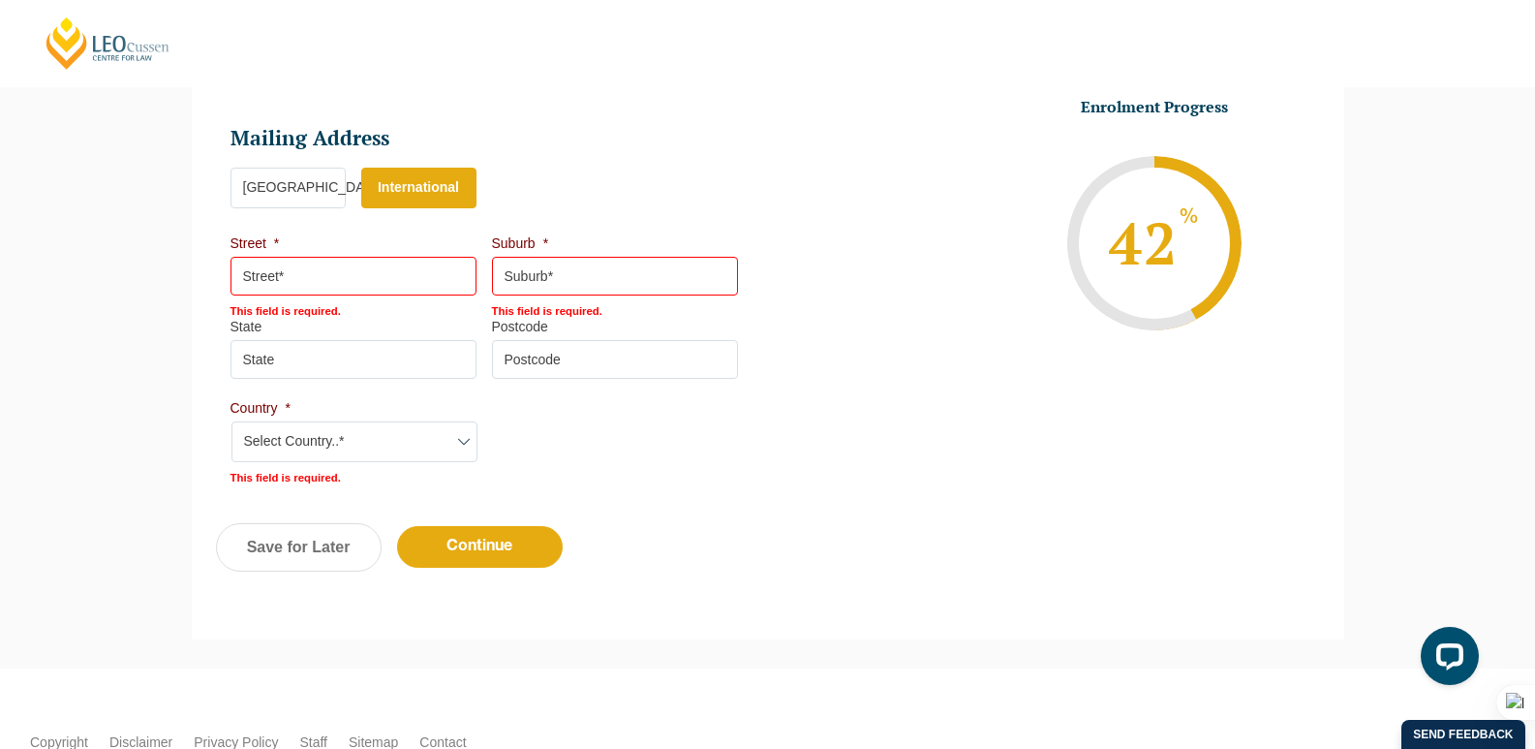
click at [315, 284] on input "Street *" at bounding box center [354, 276] width 246 height 39
type input "House 128b"
type input "korangi"
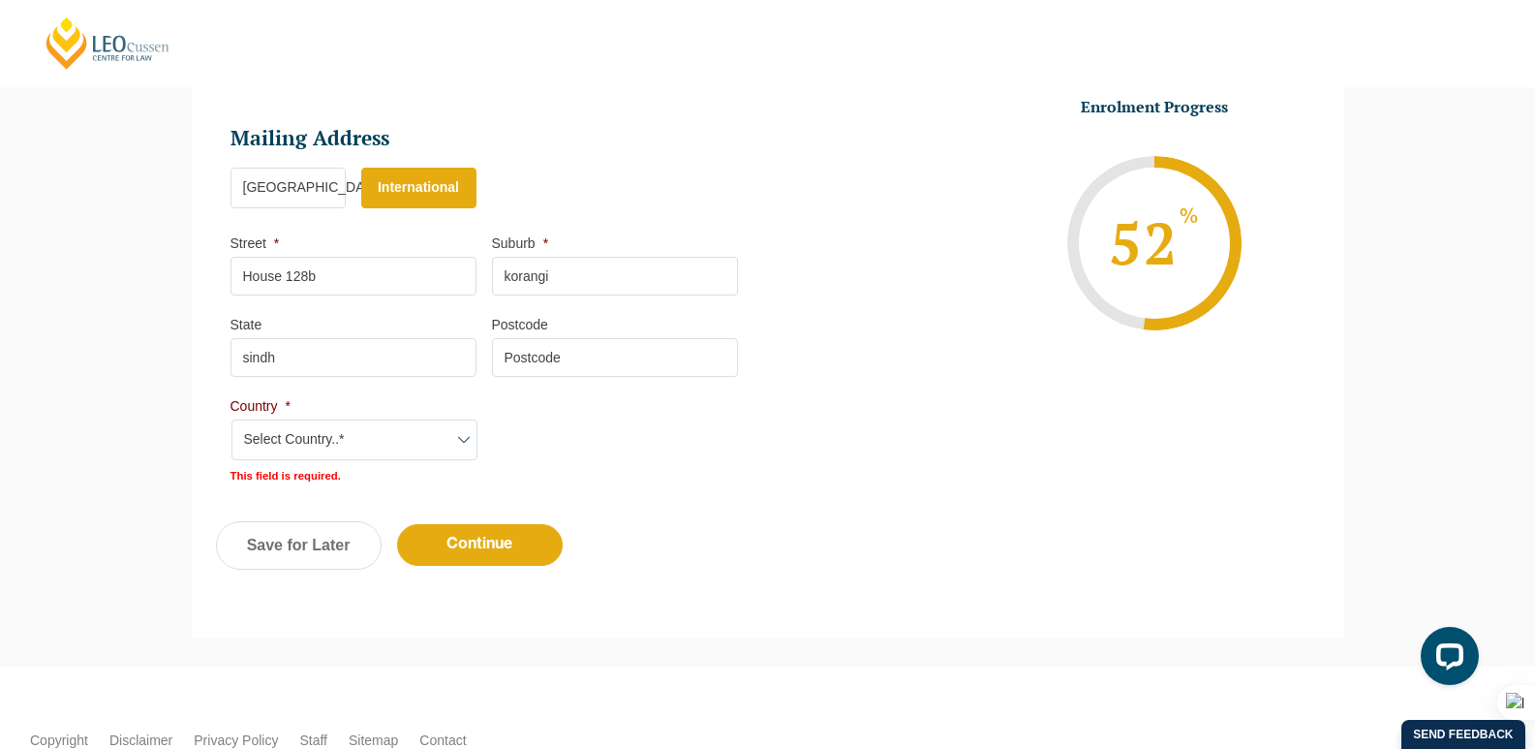
type input "sindh"
type input "79400"
click at [291, 445] on select "Select Country..* [GEOGRAPHIC_DATA] [GEOGRAPHIC_DATA] [GEOGRAPHIC_DATA] [GEOGRA…" at bounding box center [355, 439] width 246 height 41
select select "[GEOGRAPHIC_DATA]"
click at [232, 419] on select "Select Country..* [GEOGRAPHIC_DATA] [GEOGRAPHIC_DATA] [GEOGRAPHIC_DATA] [GEOGRA…" at bounding box center [355, 439] width 246 height 41
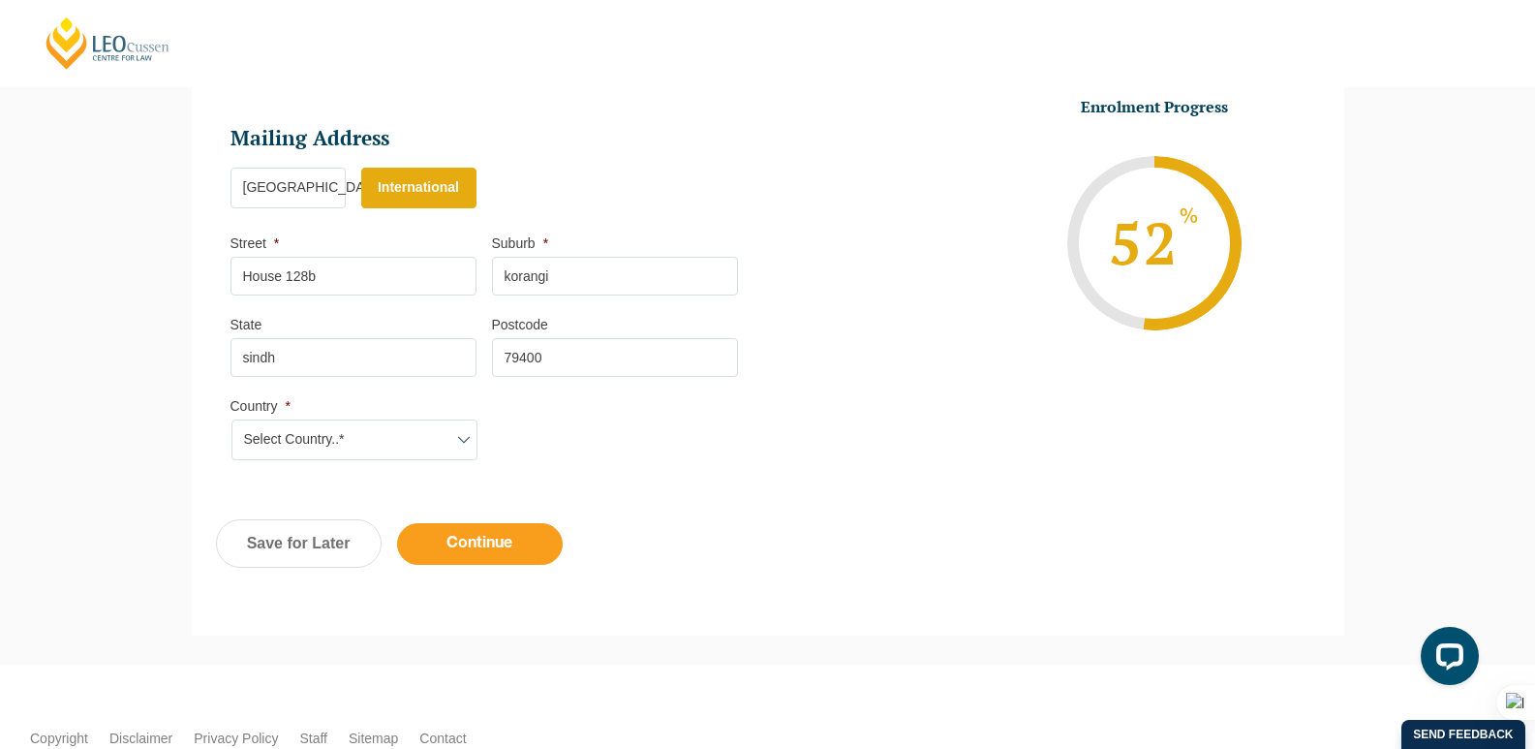
click at [492, 553] on input "Continue" at bounding box center [480, 544] width 166 height 42
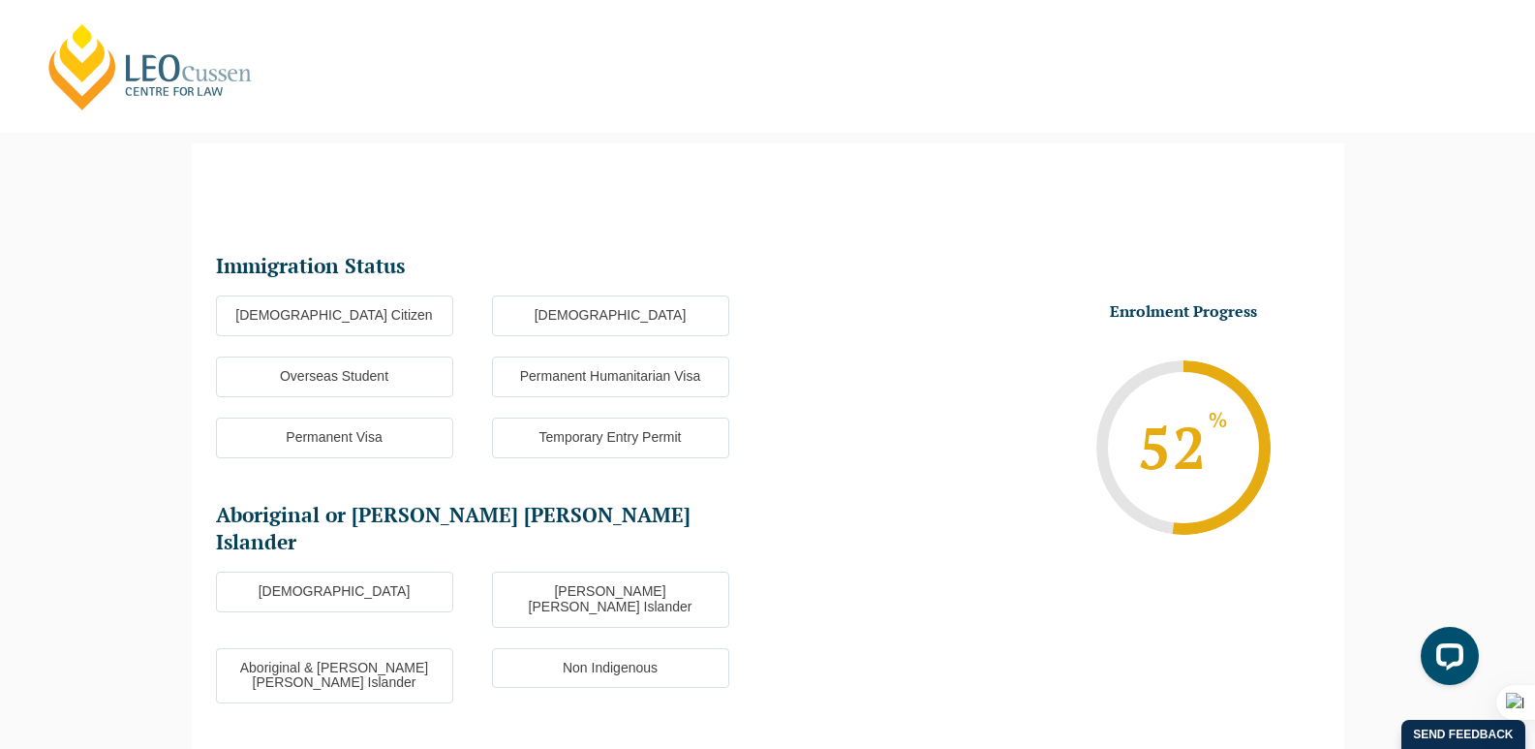
scroll to position [0, 0]
